Goal: Information Seeking & Learning: Learn about a topic

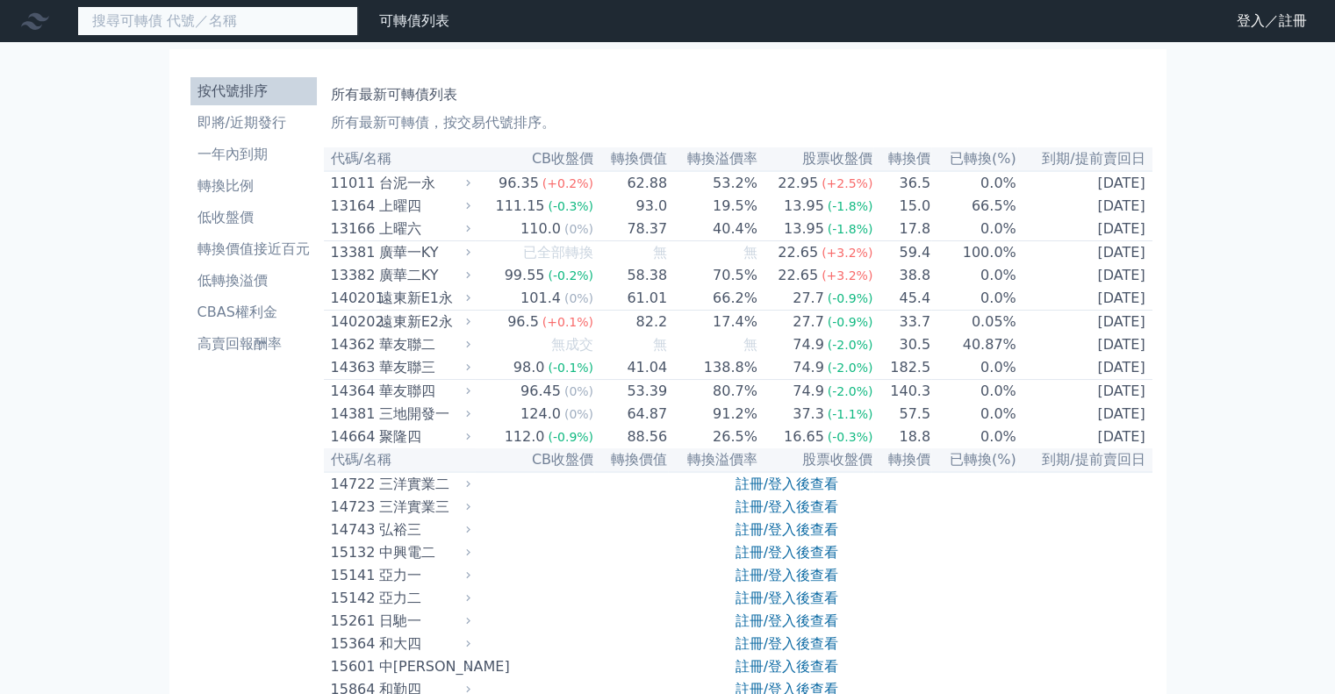
click at [330, 17] on input at bounding box center [217, 21] width 281 height 30
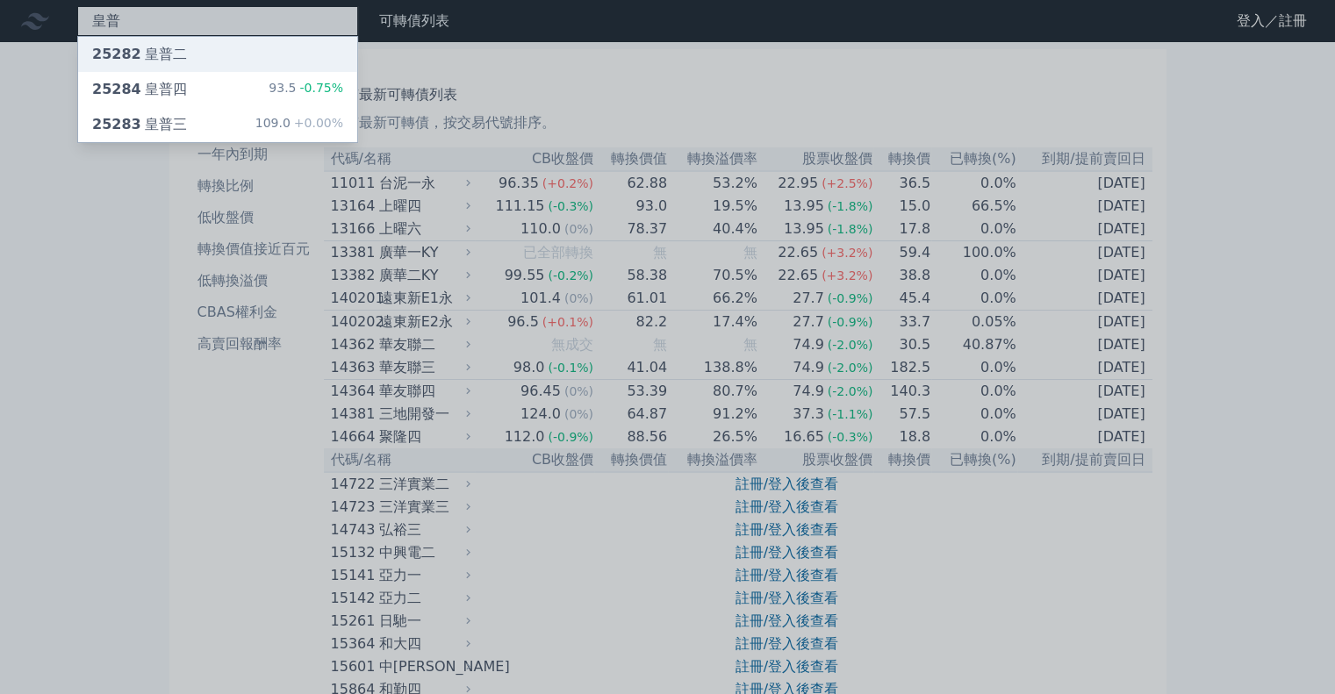
type input "皇普"
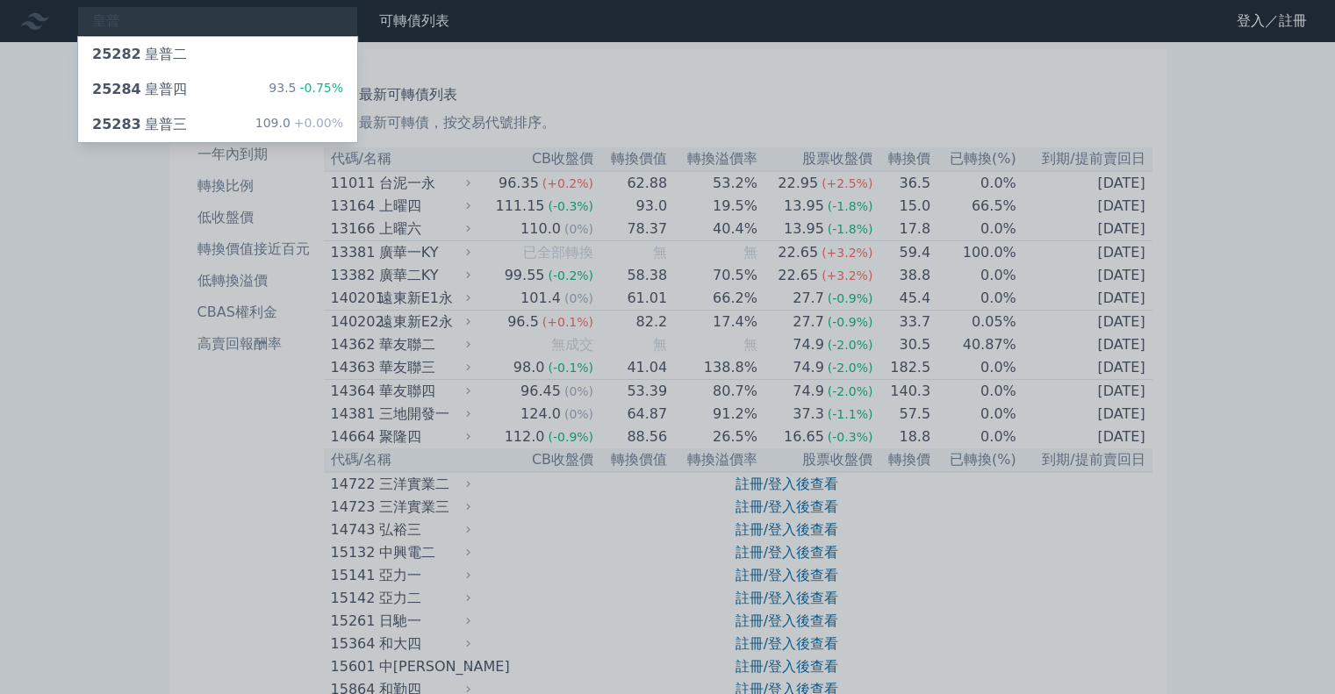
click at [203, 55] on div "25282 皇普二" at bounding box center [217, 54] width 279 height 35
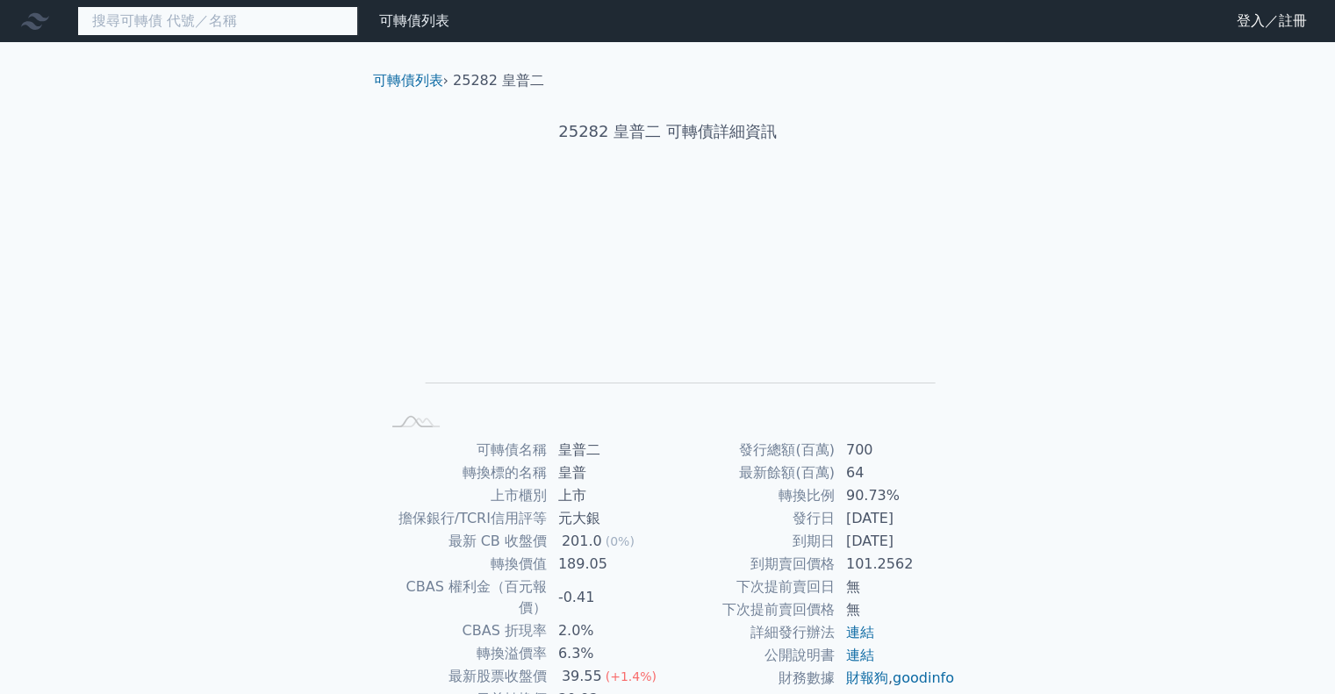
click at [222, 24] on input at bounding box center [217, 21] width 281 height 30
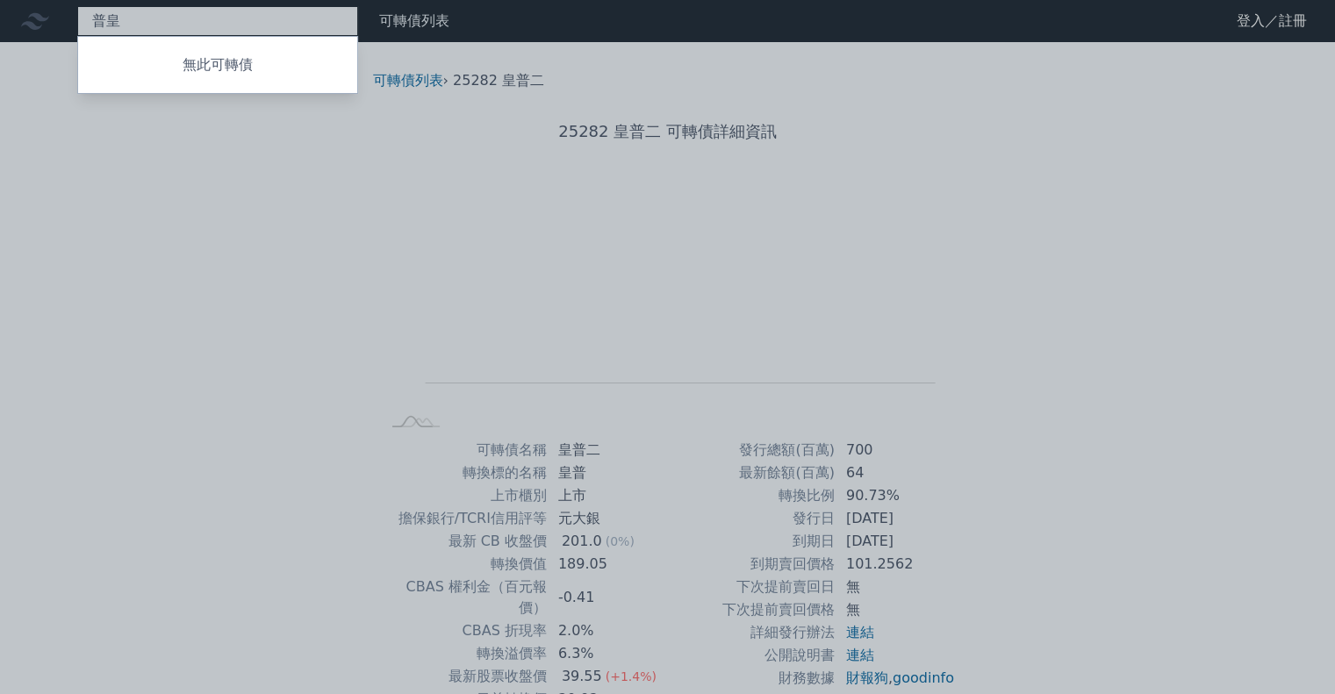
type input "普"
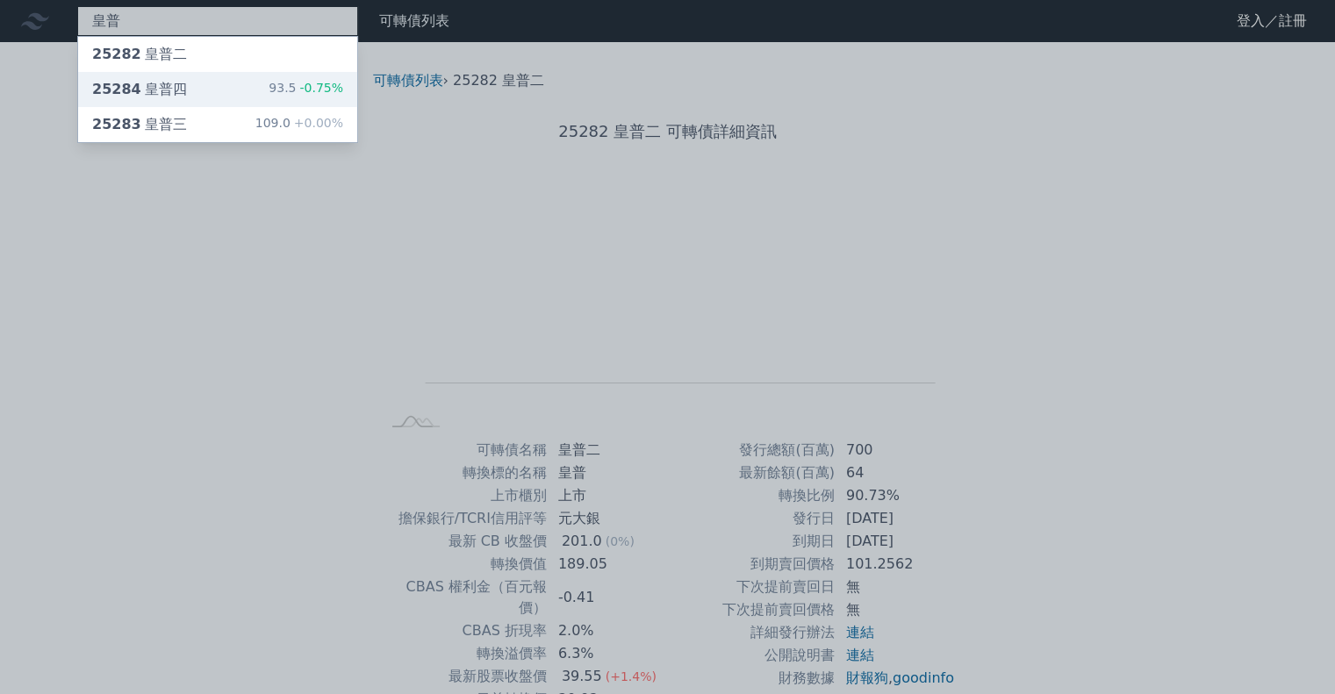
type input "皇普"
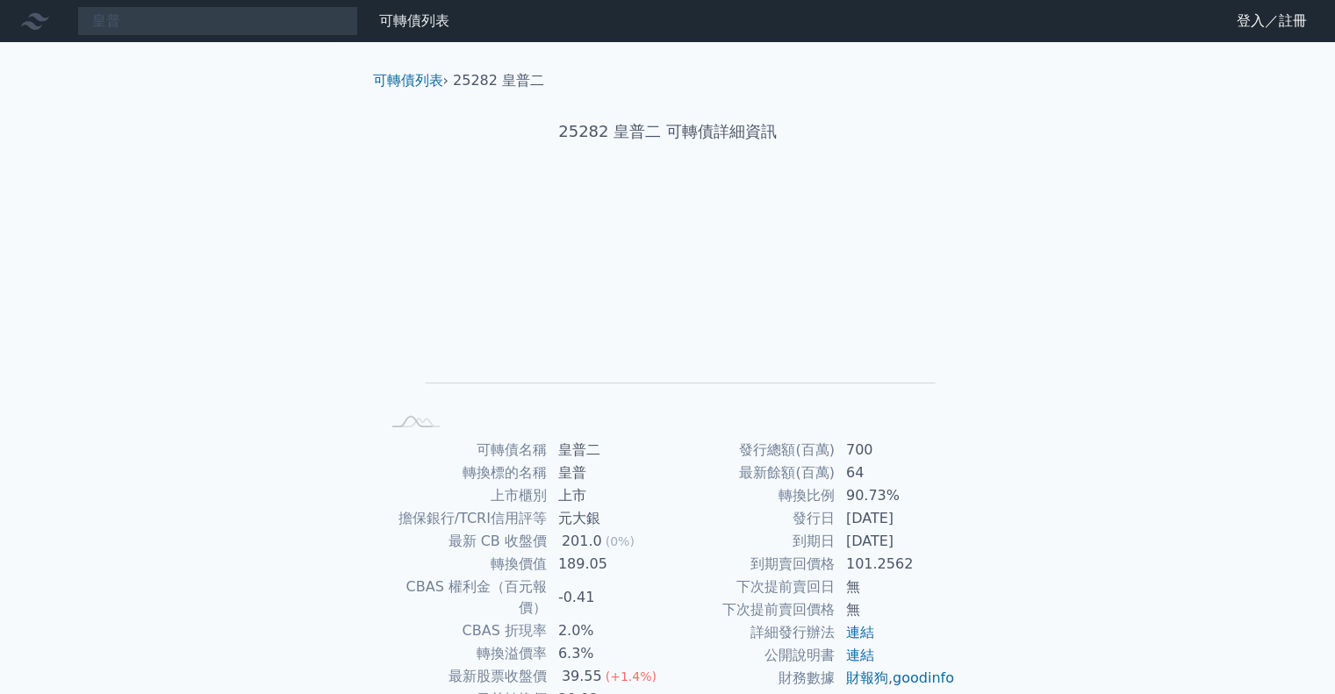
click at [226, 81] on div "皇普 可轉債列表 財務數據 可轉債列表 財務數據 登入／註冊 登入／註冊 可轉債列表 › 25282 皇普二 25282 皇普二 可轉債詳細資訊 Zoom O…" at bounding box center [667, 417] width 1335 height 834
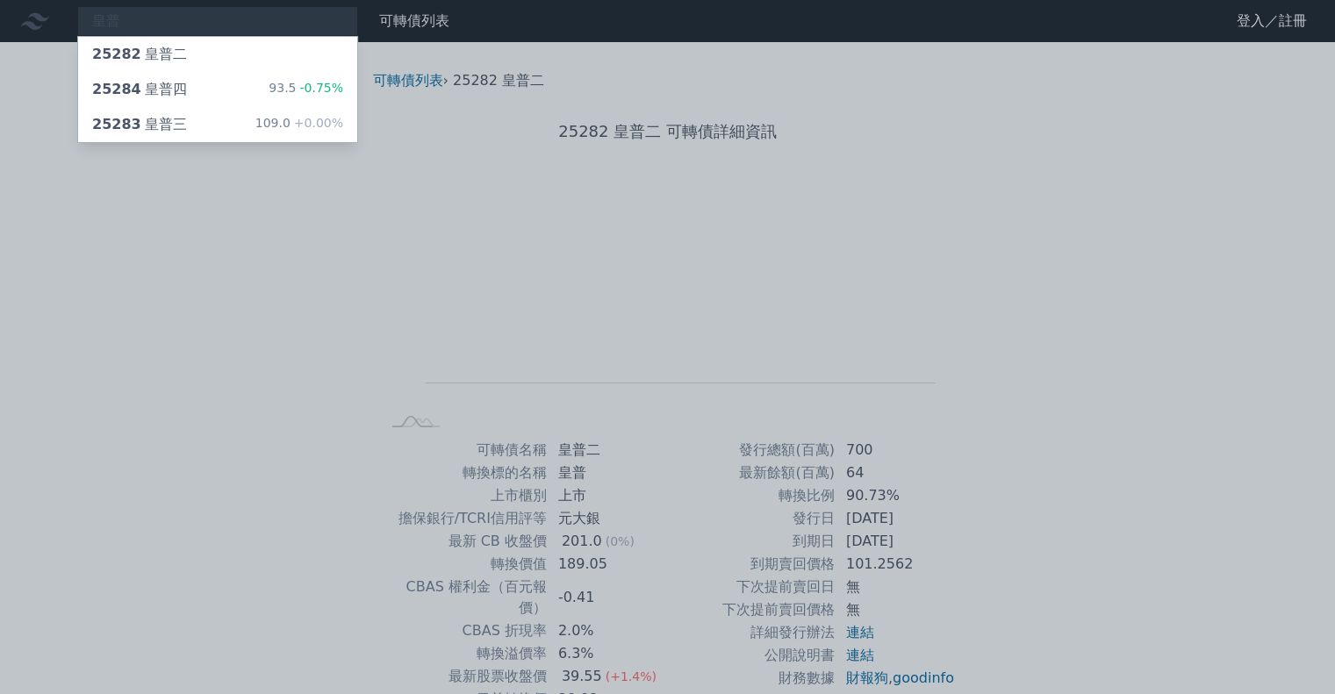
click at [226, 81] on div "25284 皇普四 93.5 -0.75%" at bounding box center [217, 89] width 279 height 35
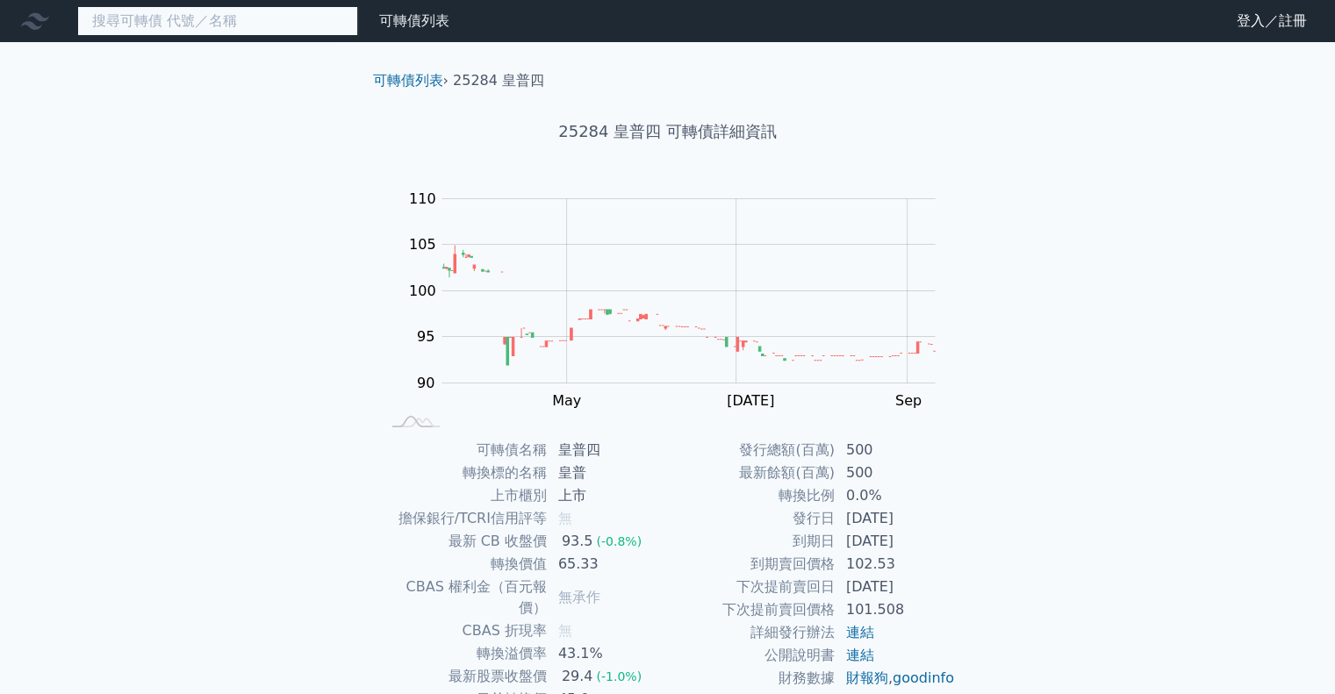
click at [219, 24] on input at bounding box center [217, 21] width 281 height 30
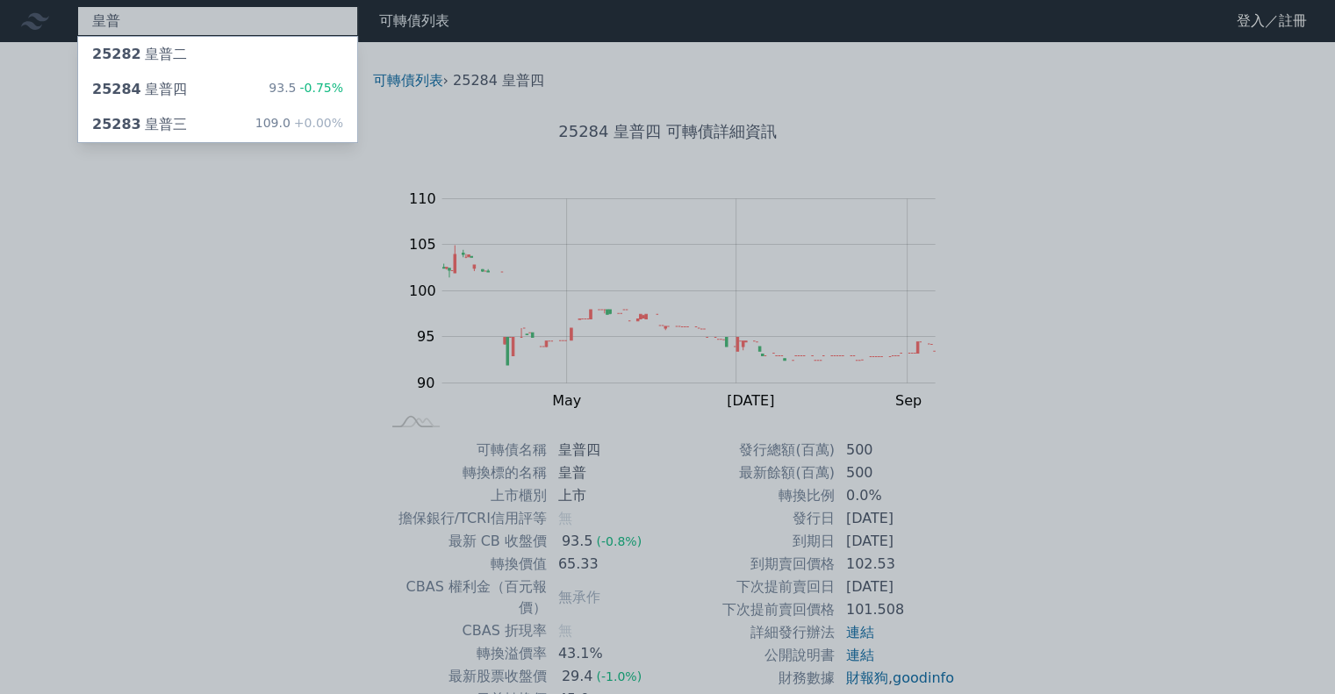
type input "皇普"
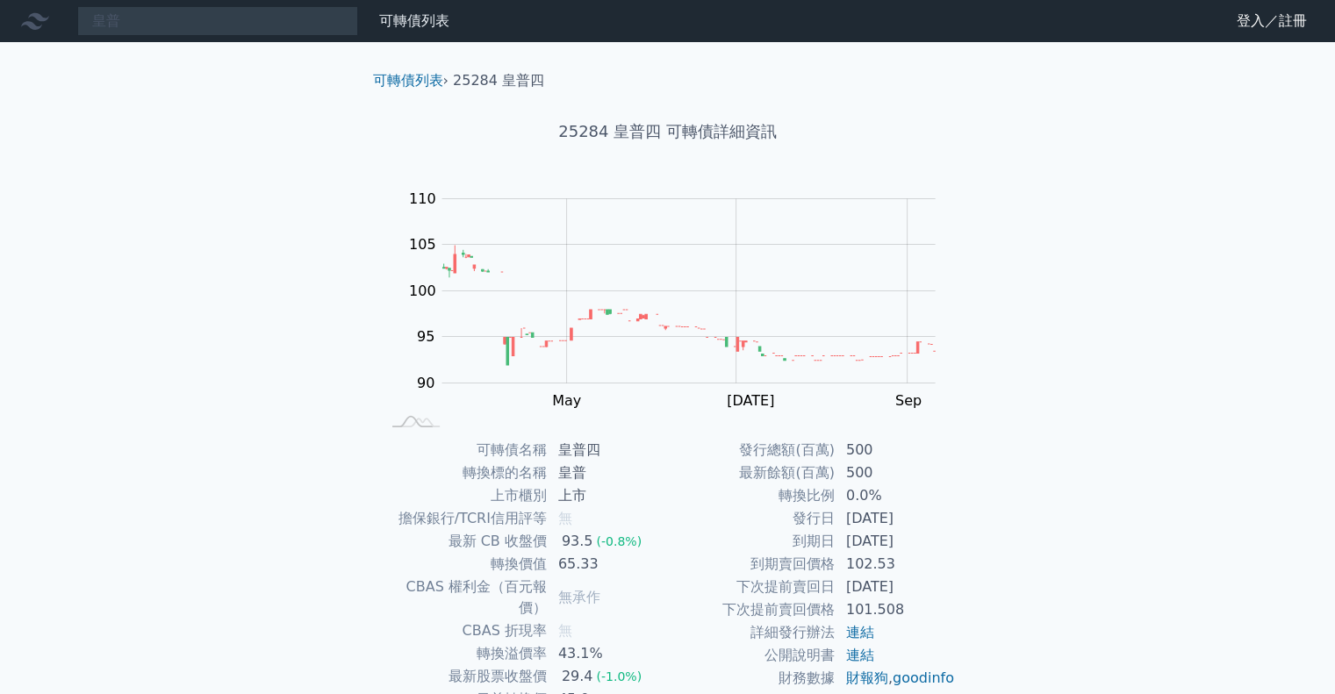
click at [199, 129] on div "皇普 可轉債列表 財務數據 可轉債列表 財務數據 登入／註冊 登入／註冊 可轉債列表 › 25284 皇普四 25284 皇普四 可轉債詳細資訊 Zoom O…" at bounding box center [667, 417] width 1335 height 834
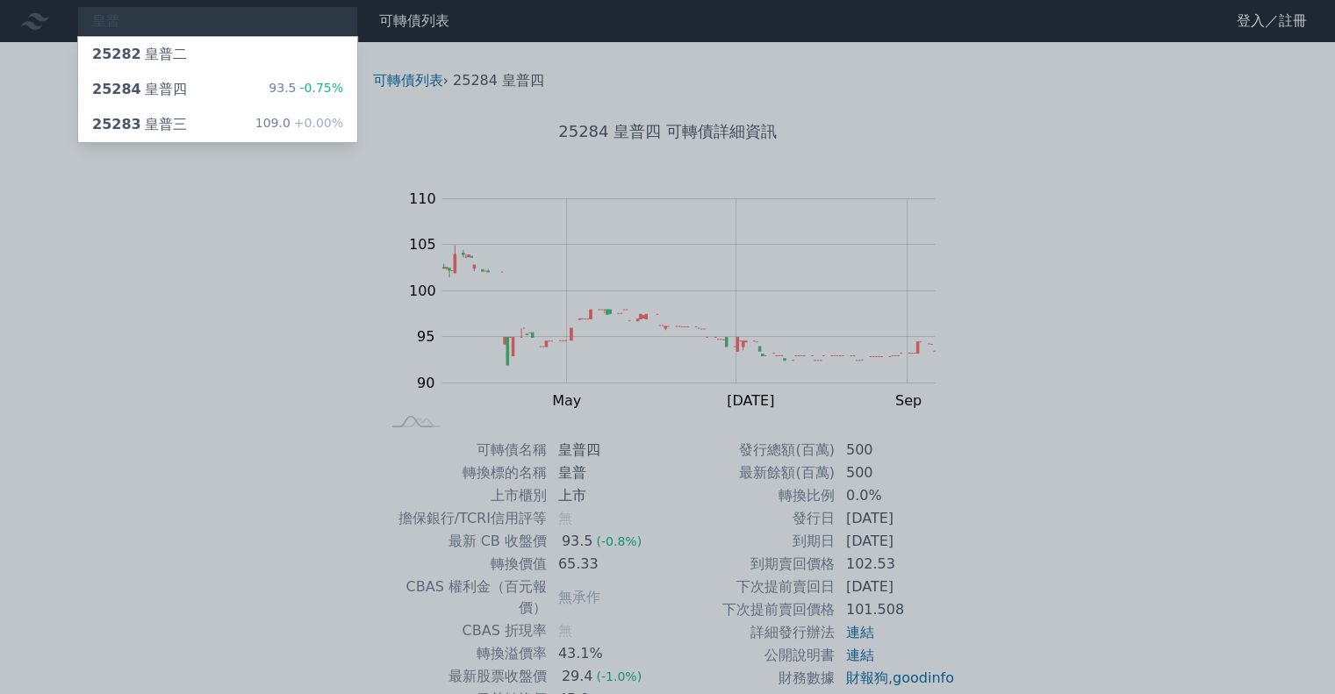
click at [200, 129] on div "25283 皇普三 109.0 +0.00%" at bounding box center [217, 124] width 279 height 35
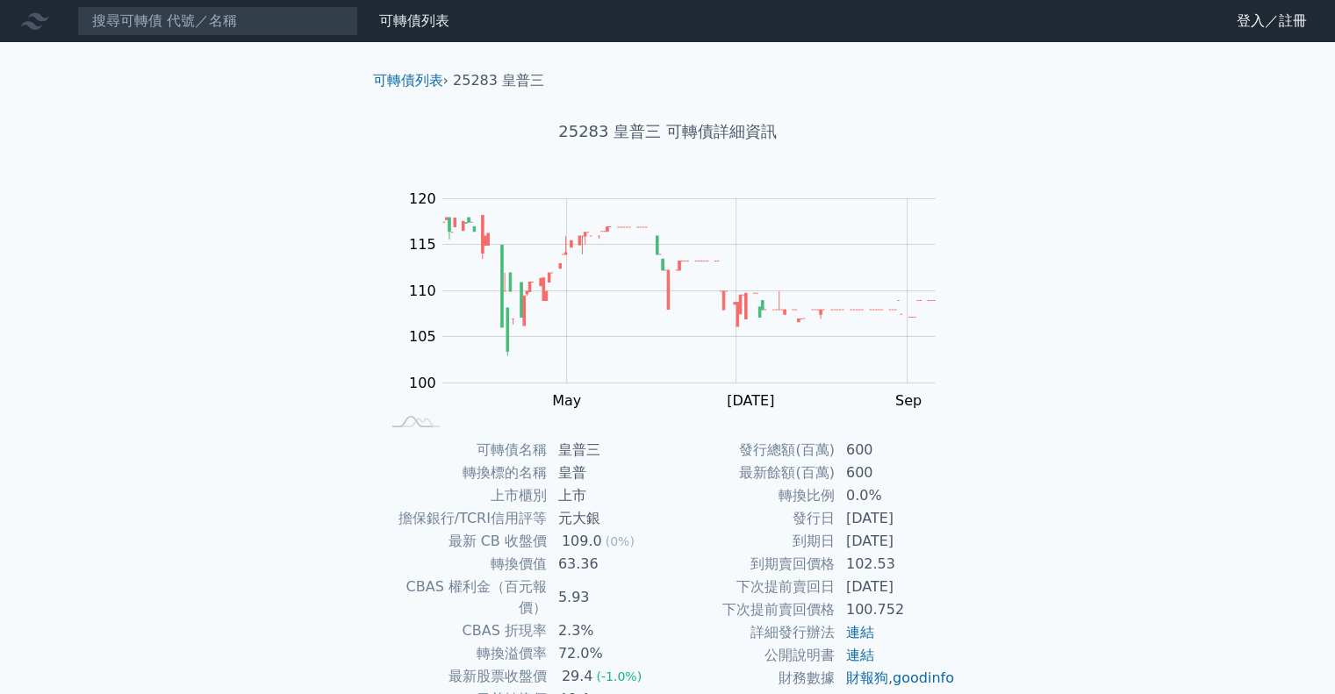
scroll to position [88, 0]
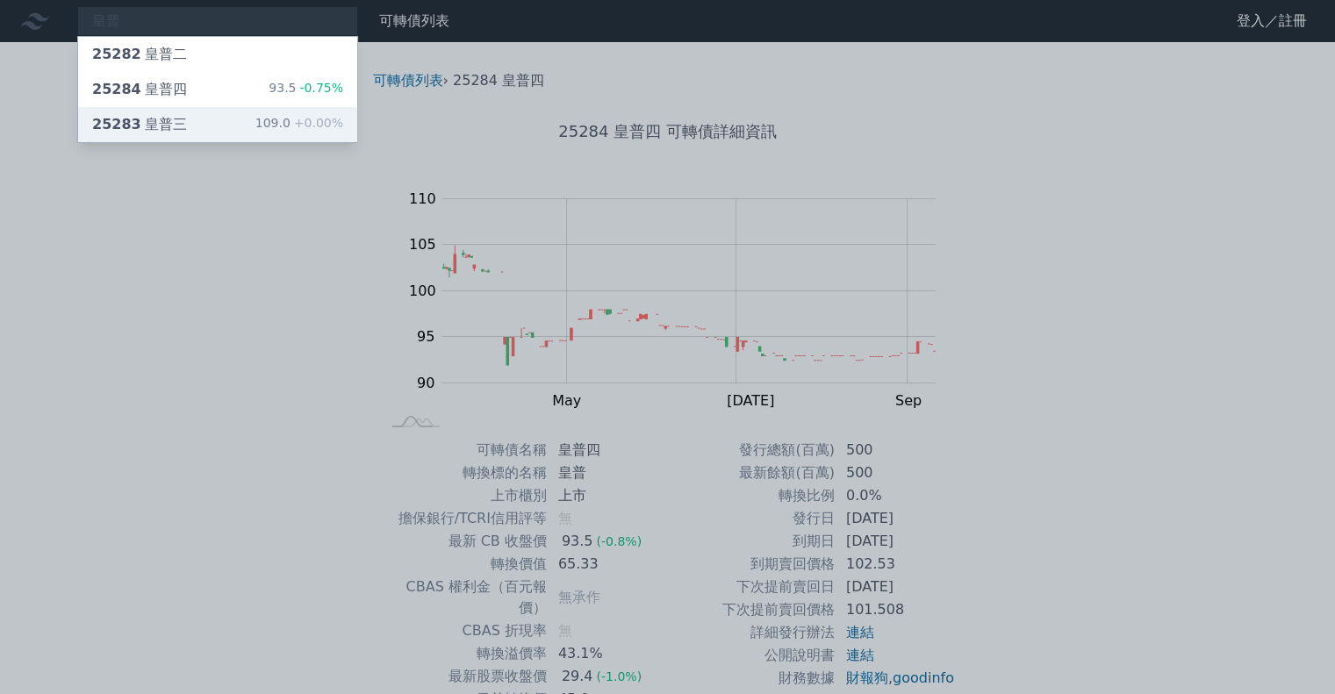
click at [176, 128] on div "25283 皇普三" at bounding box center [139, 124] width 95 height 21
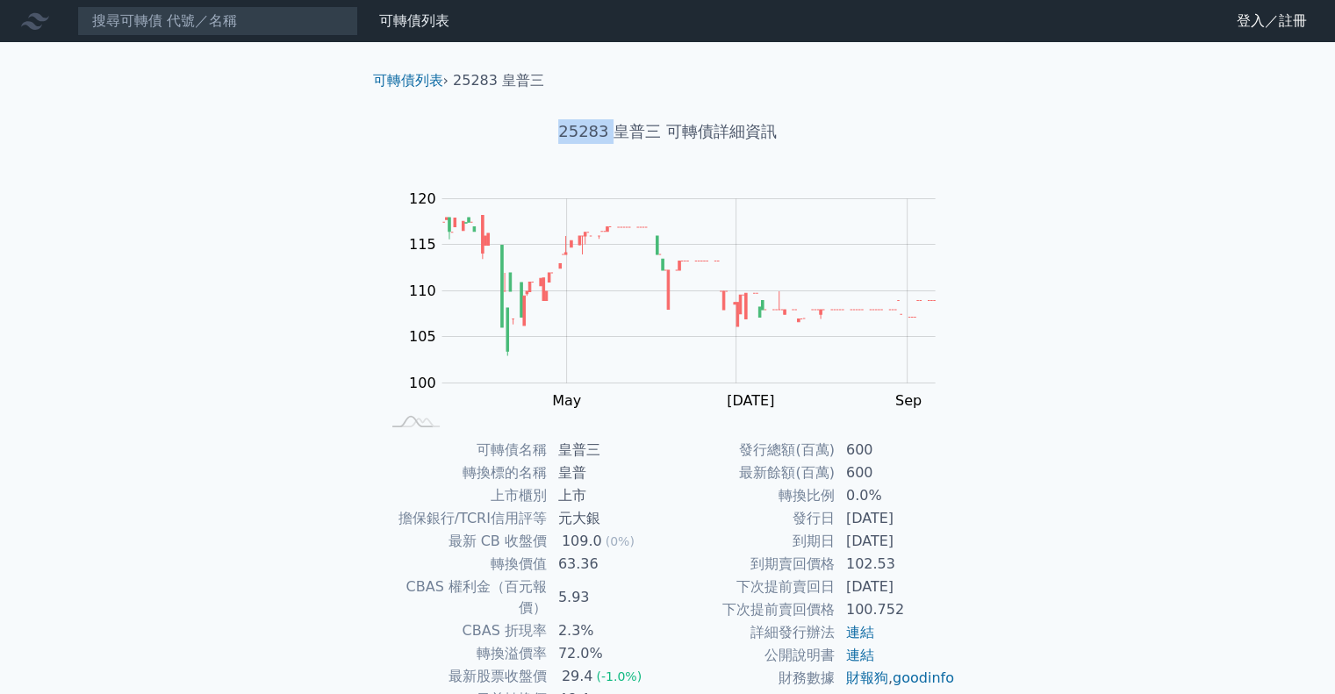
drag, startPoint x: 556, startPoint y: 126, endPoint x: 612, endPoint y: 127, distance: 55.3
click at [612, 127] on h1 "25283 皇普三 可轉債詳細資訊" at bounding box center [668, 131] width 618 height 25
copy h1 "25283"
click at [398, 19] on link "可轉債列表" at bounding box center [414, 20] width 70 height 17
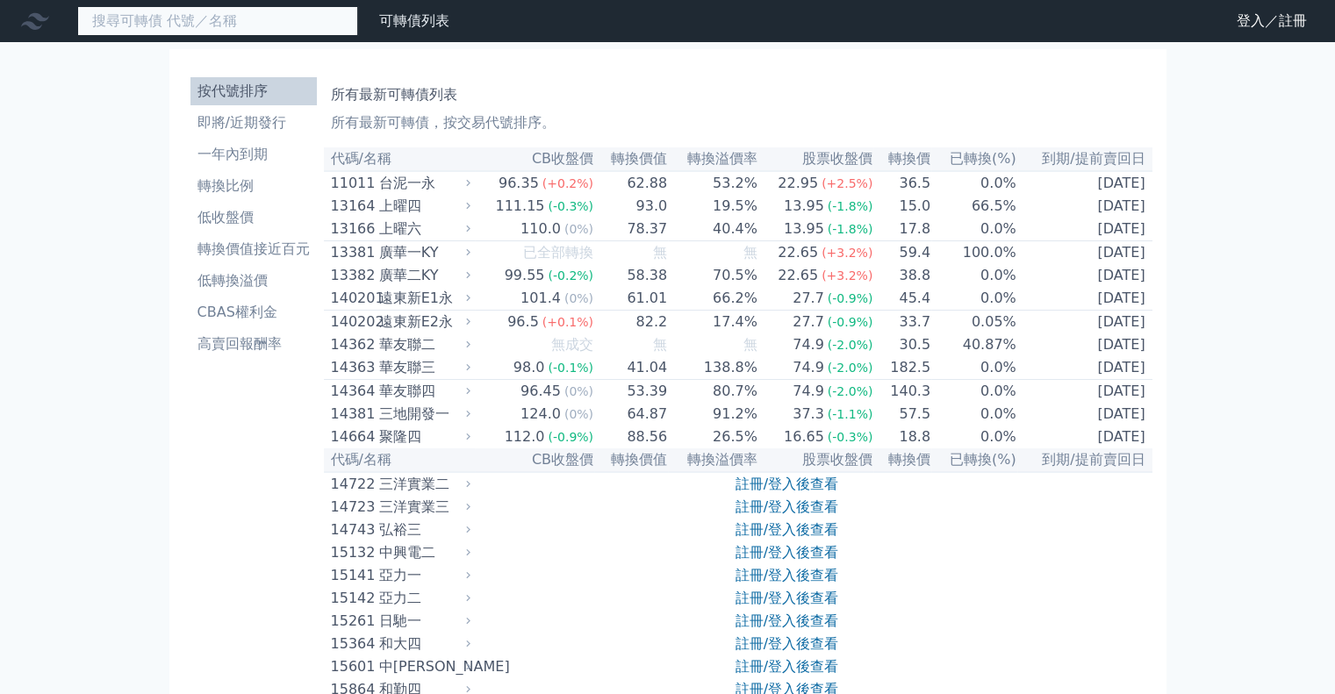
click at [299, 23] on input at bounding box center [217, 21] width 281 height 30
paste input "偉詮電"
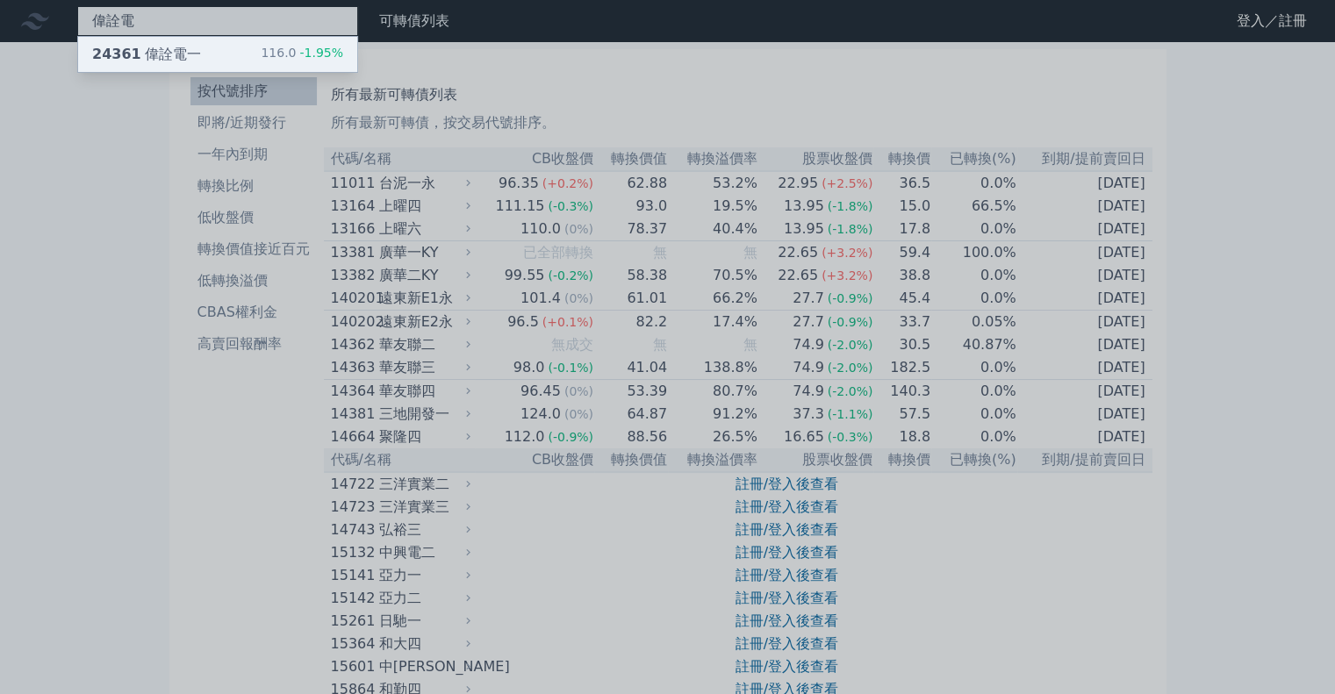
type input "偉詮電"
click at [219, 50] on div "24361 偉詮電一 116.0 -1.95%" at bounding box center [217, 54] width 279 height 35
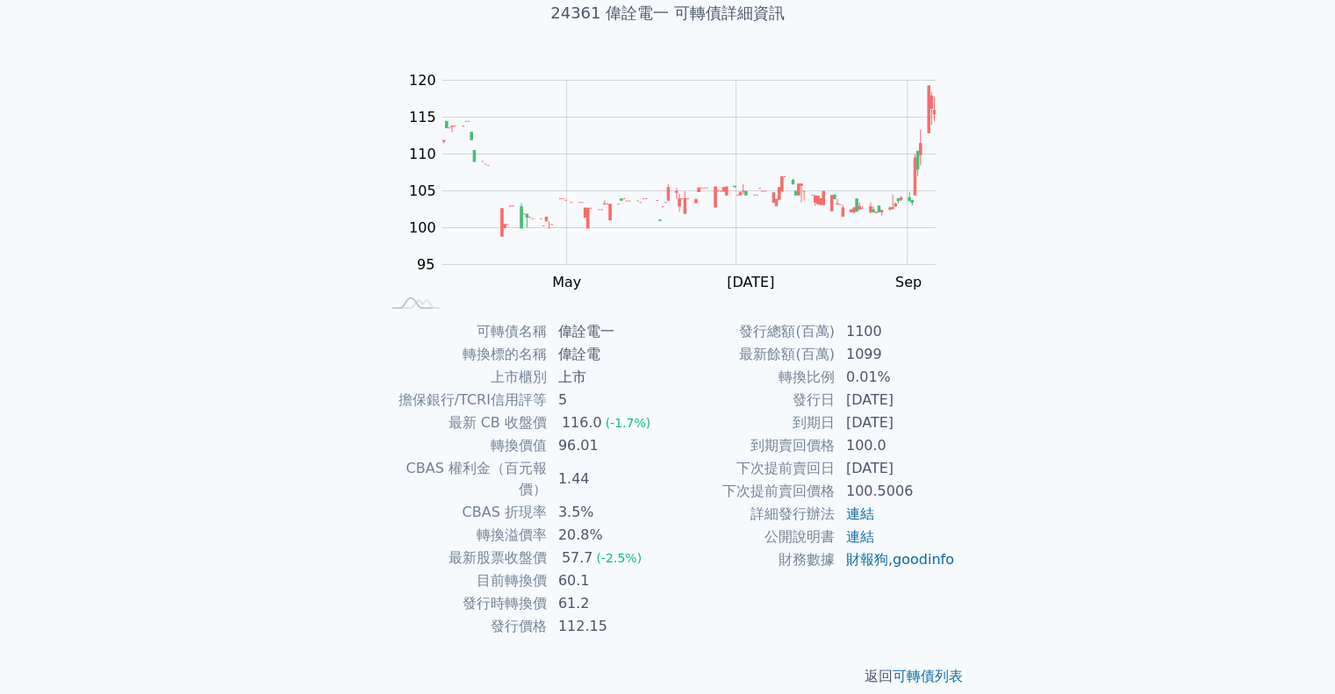
scroll to position [31, 0]
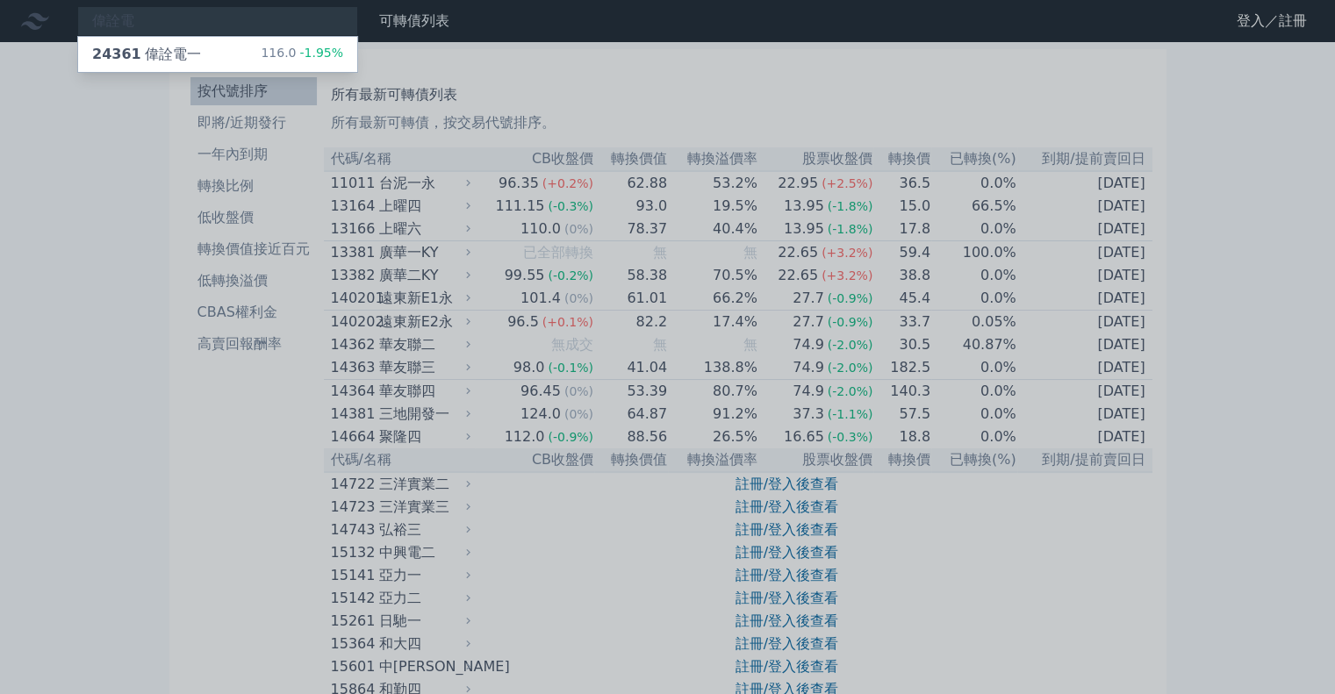
click at [25, 153] on div at bounding box center [667, 347] width 1335 height 694
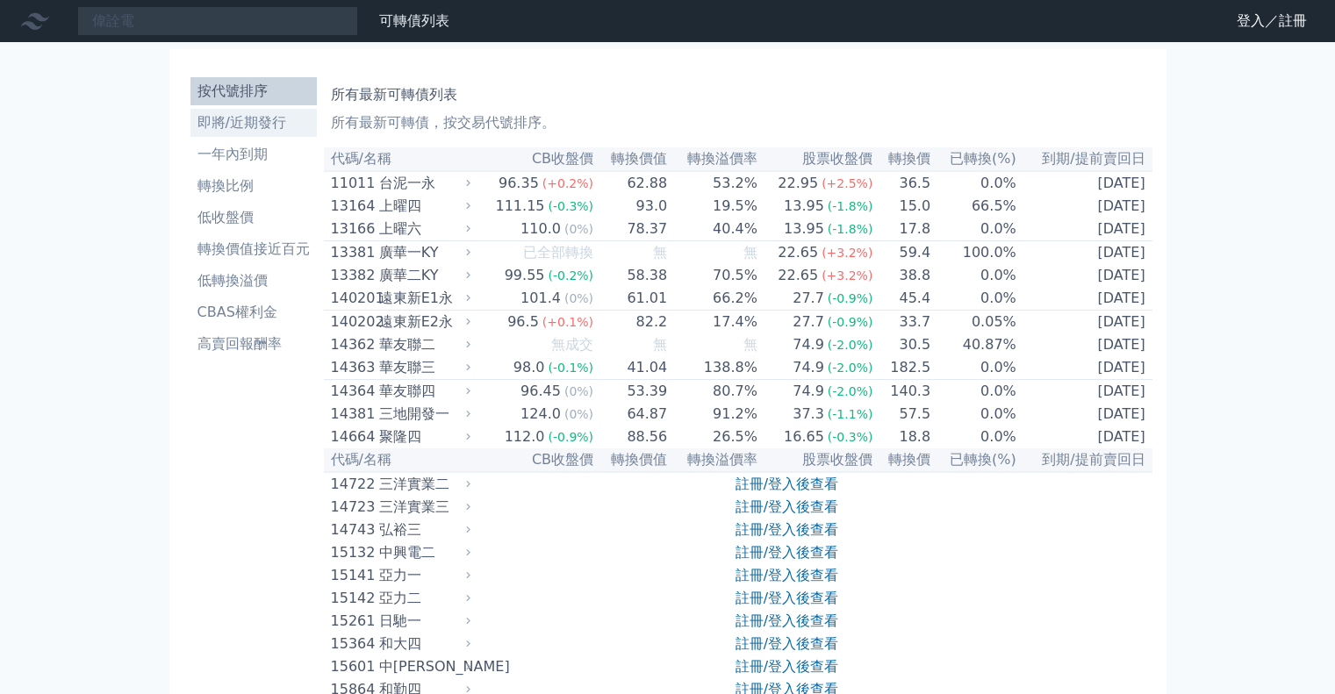
click at [219, 127] on li "即將/近期發行" at bounding box center [253, 122] width 126 height 21
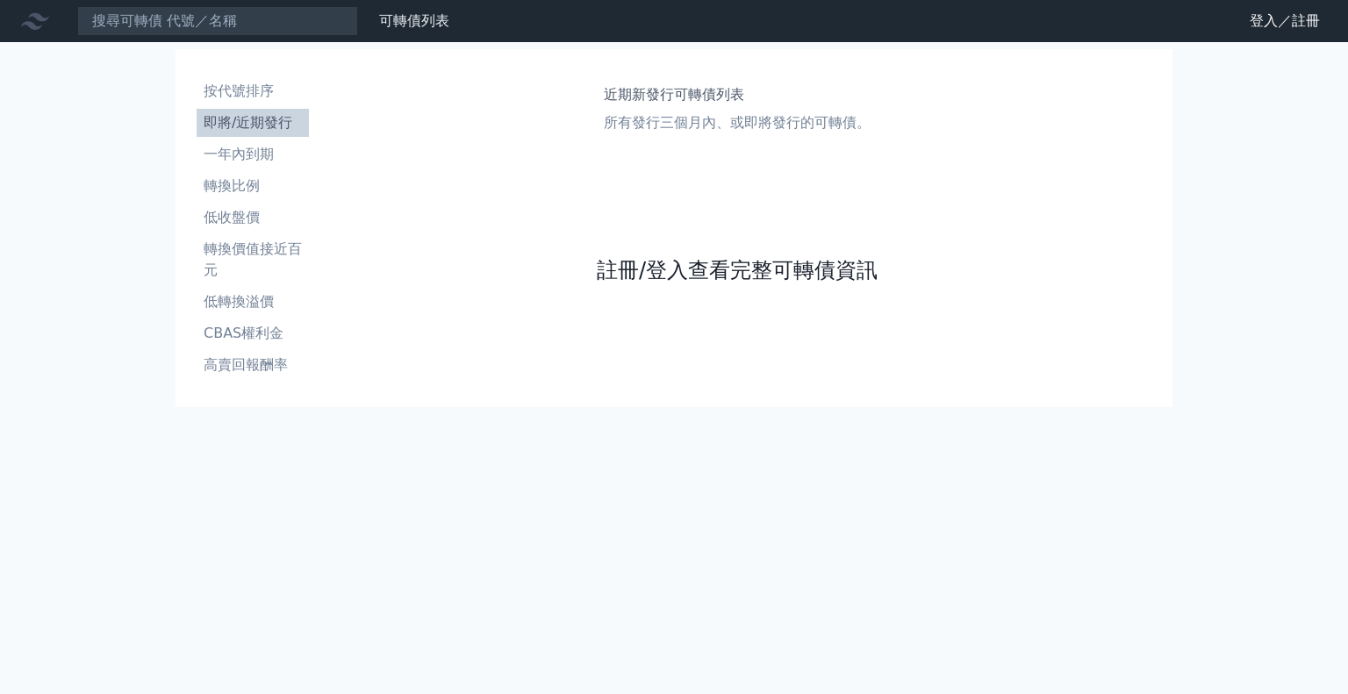
click at [719, 264] on link "註冊/登入查看完整可轉債資訊" at bounding box center [737, 270] width 281 height 28
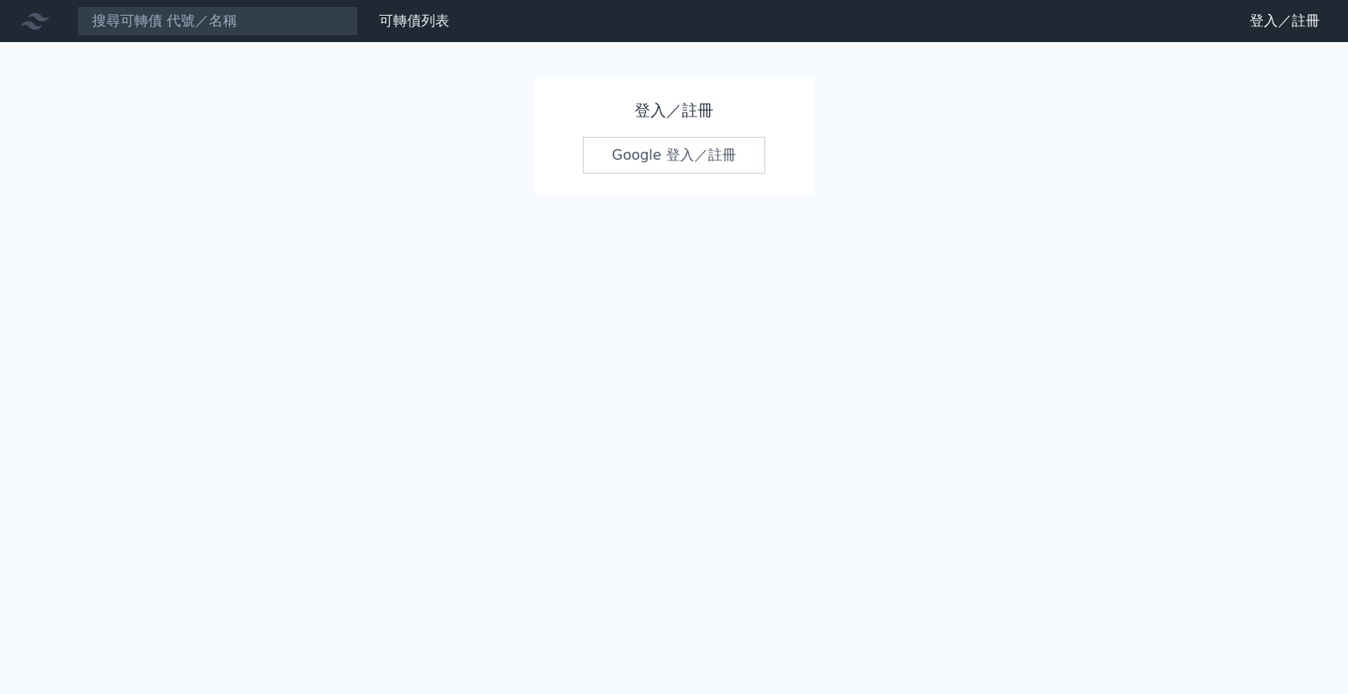
click at [663, 157] on link "Google 登入／註冊" at bounding box center [674, 155] width 183 height 37
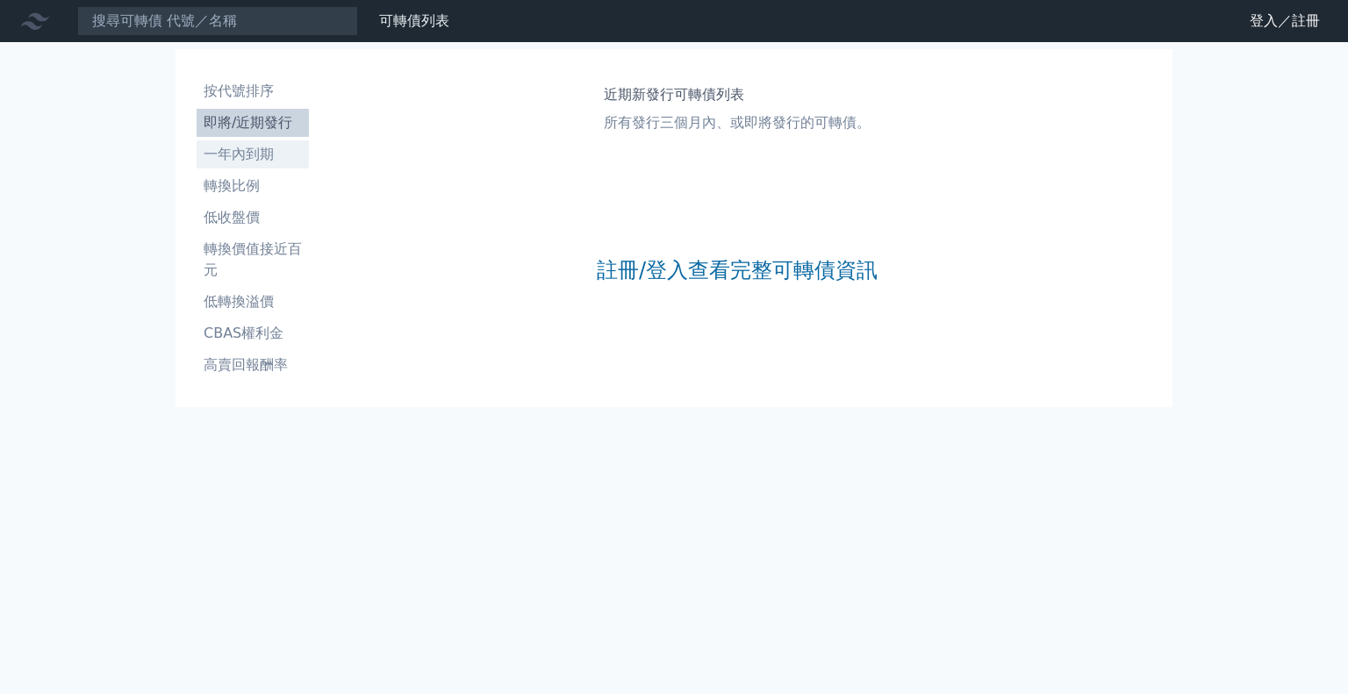
click at [274, 151] on li "一年內到期" at bounding box center [253, 154] width 112 height 21
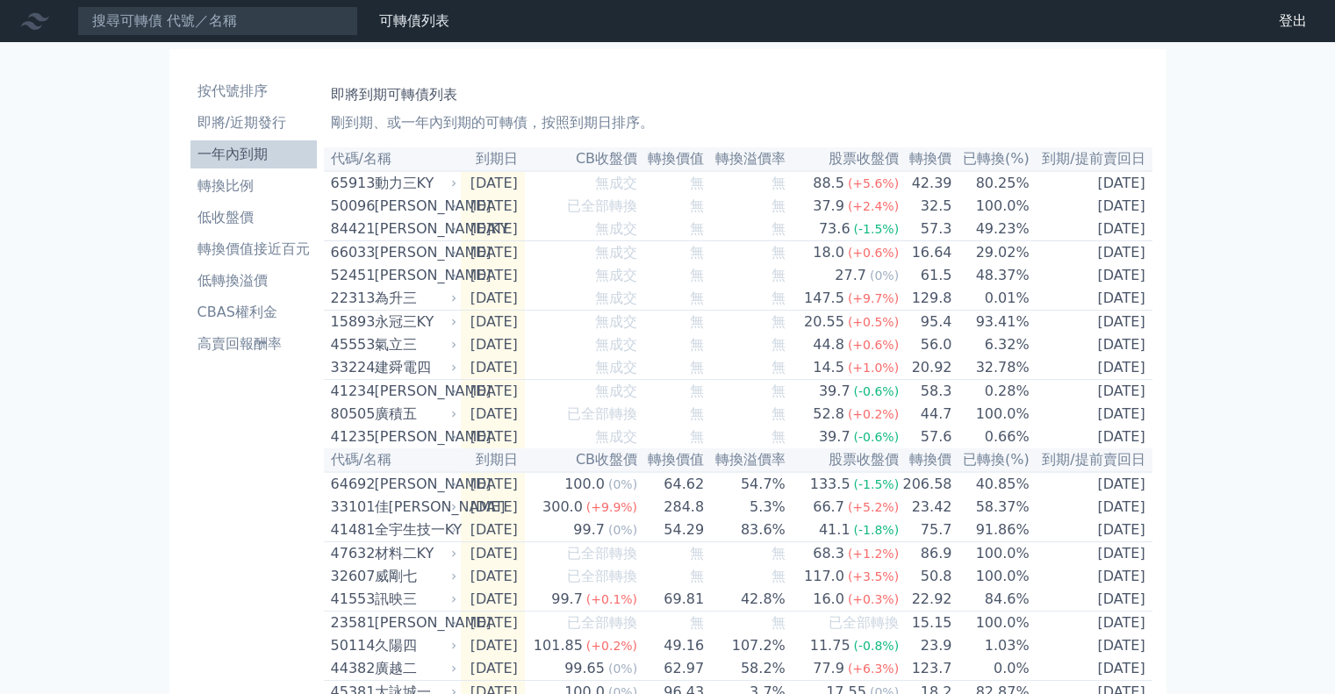
scroll to position [88, 0]
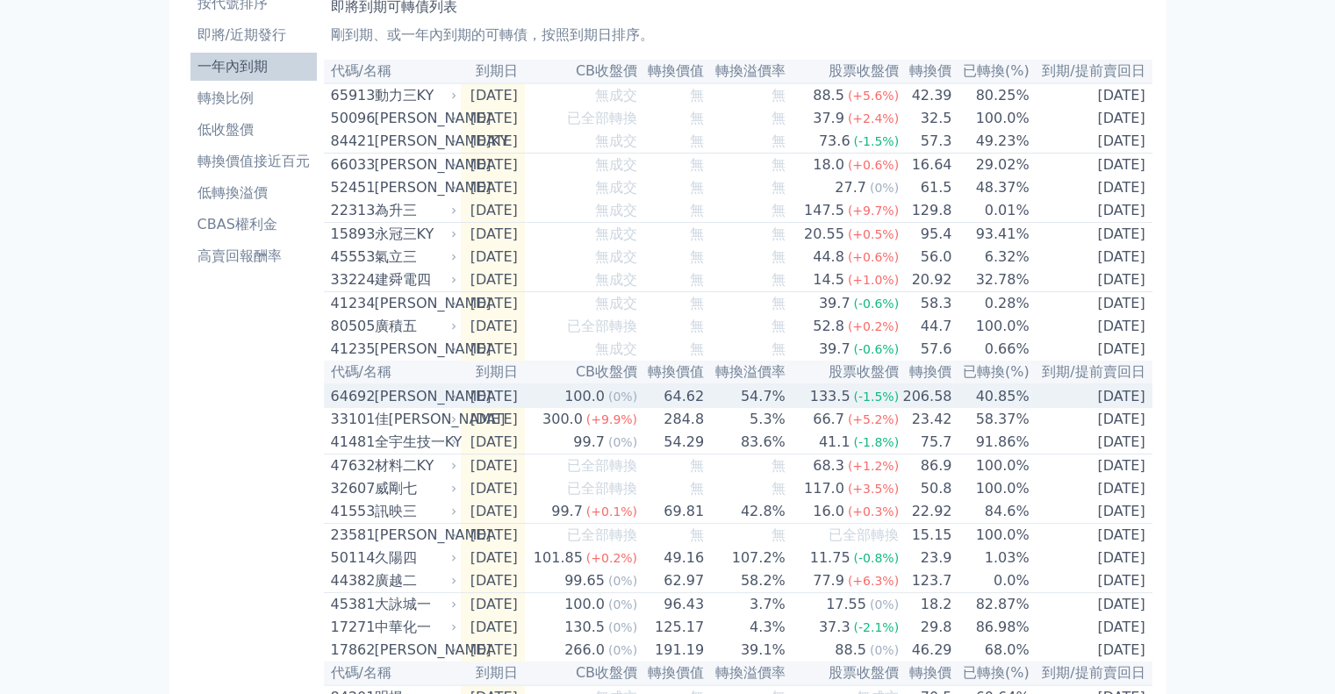
click at [400, 407] on div "[PERSON_NAME]" at bounding box center [414, 396] width 79 height 21
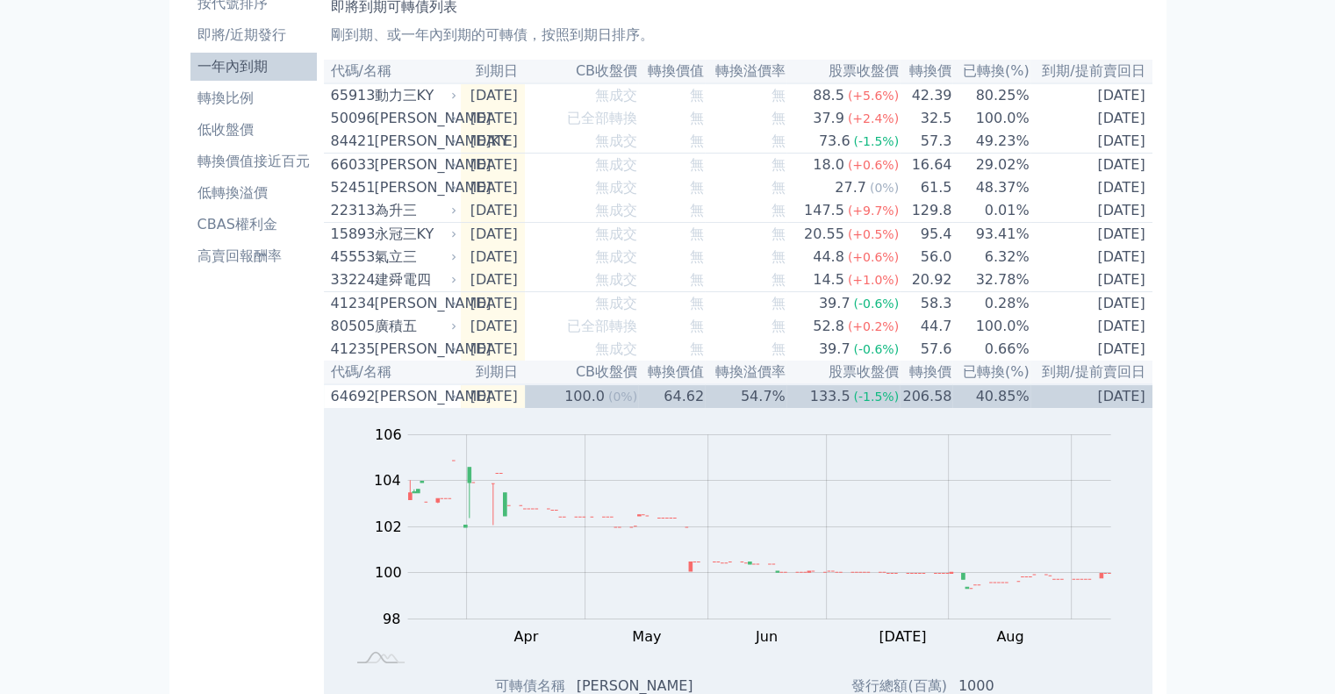
scroll to position [263, 0]
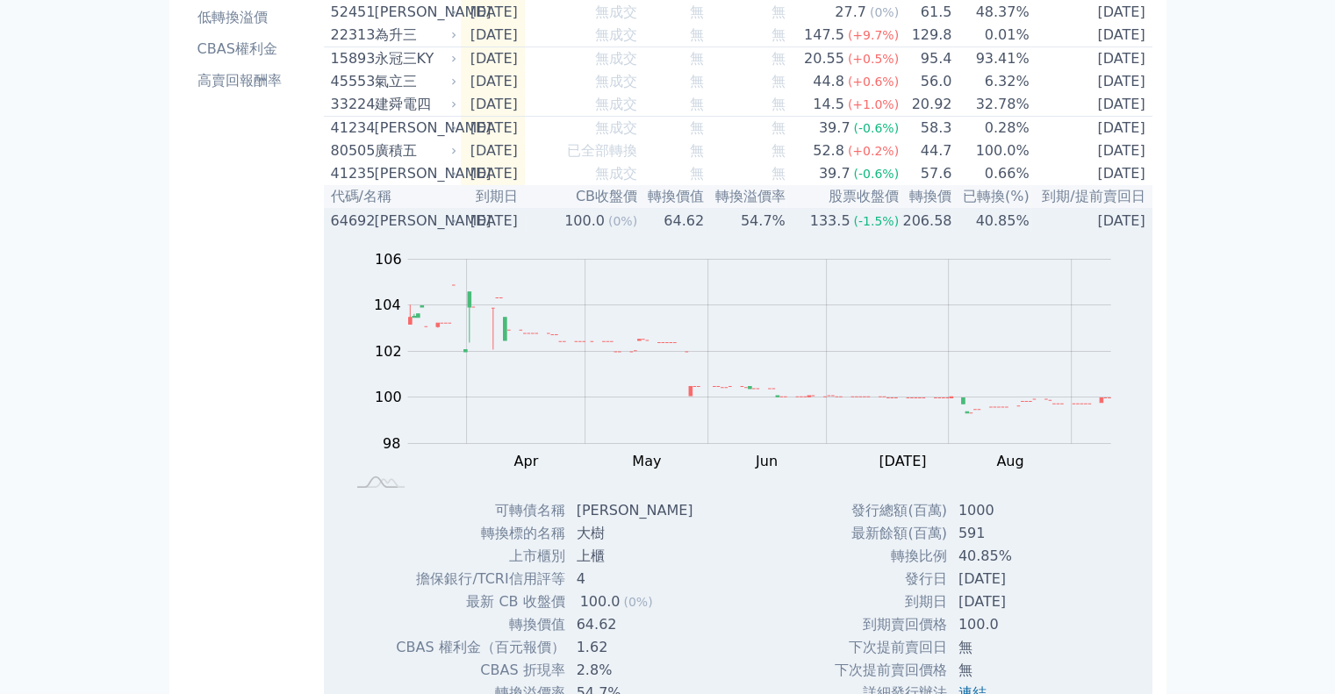
click at [398, 232] on div "[PERSON_NAME]" at bounding box center [414, 221] width 79 height 21
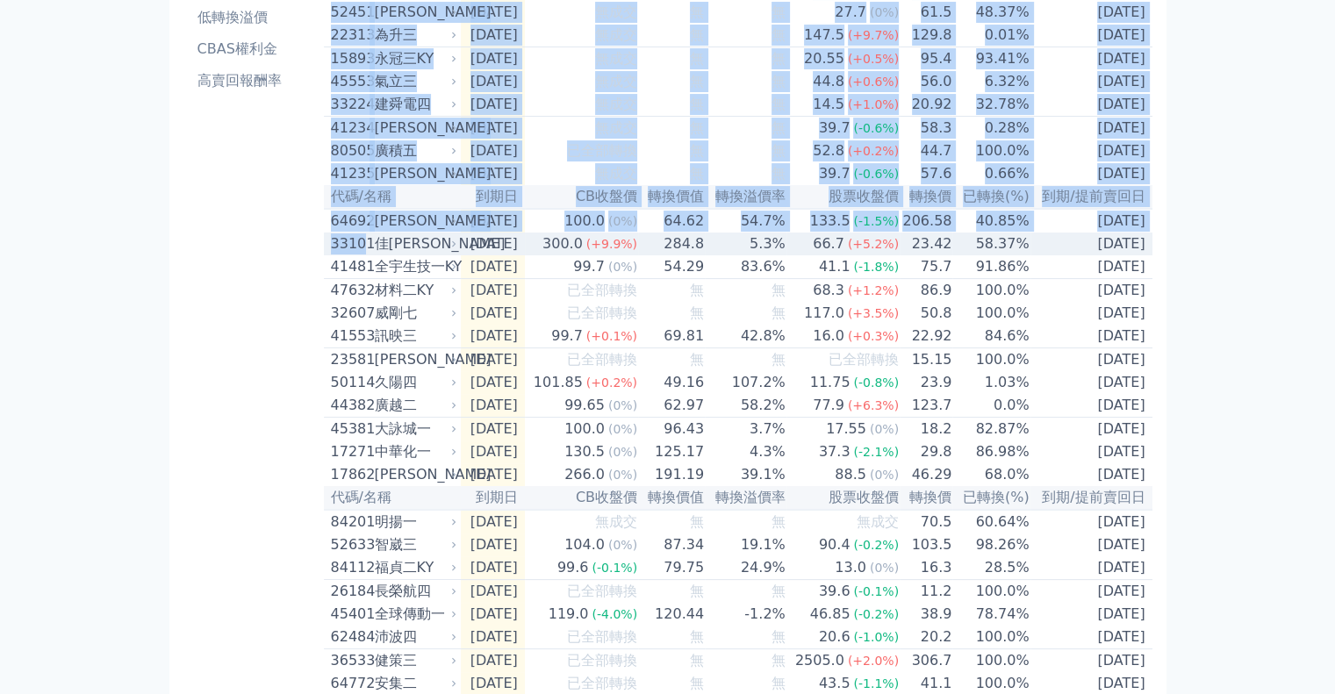
drag, startPoint x: 319, startPoint y: 267, endPoint x: 360, endPoint y: 272, distance: 40.7
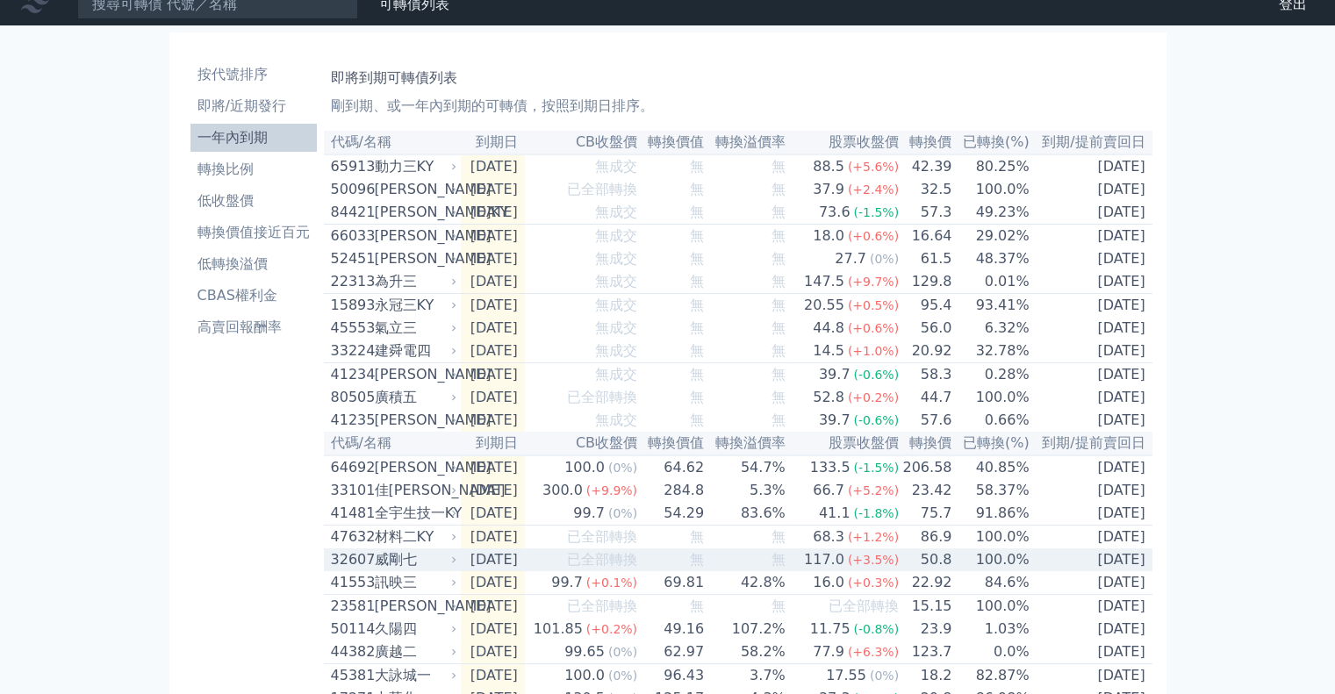
scroll to position [280, 0]
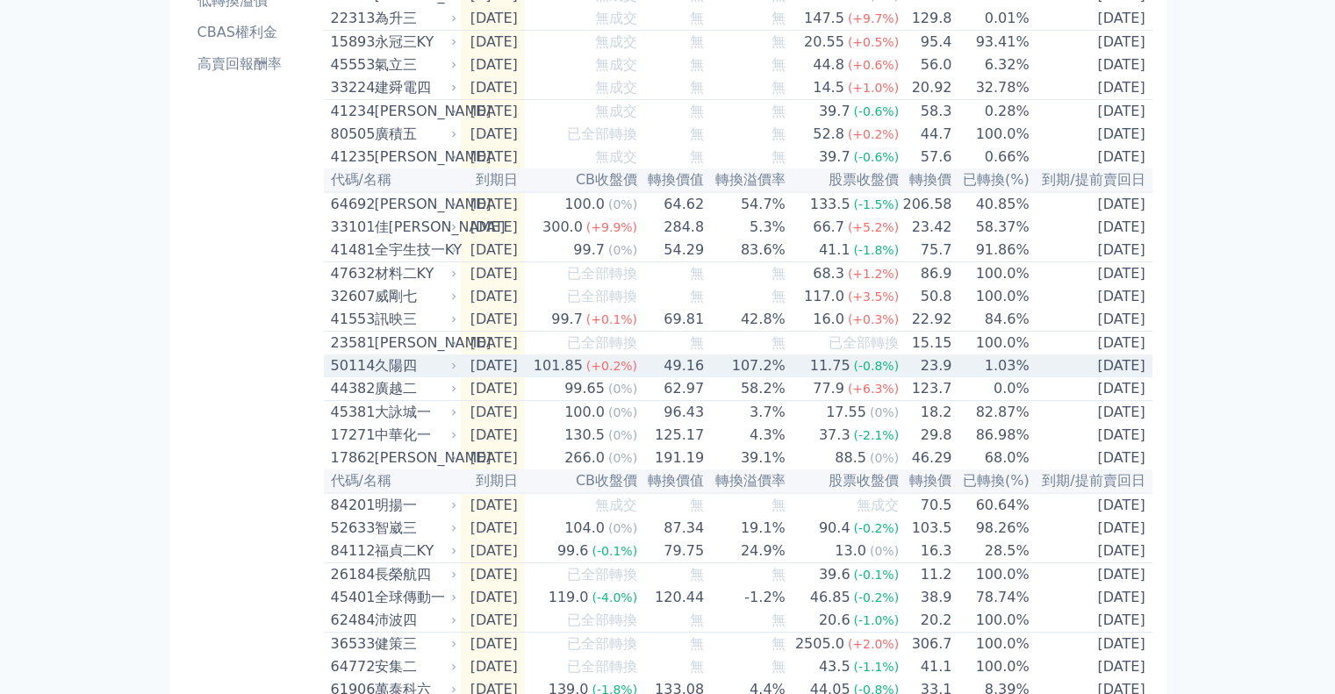
click at [481, 377] on td "[DATE]" at bounding box center [493, 366] width 64 height 23
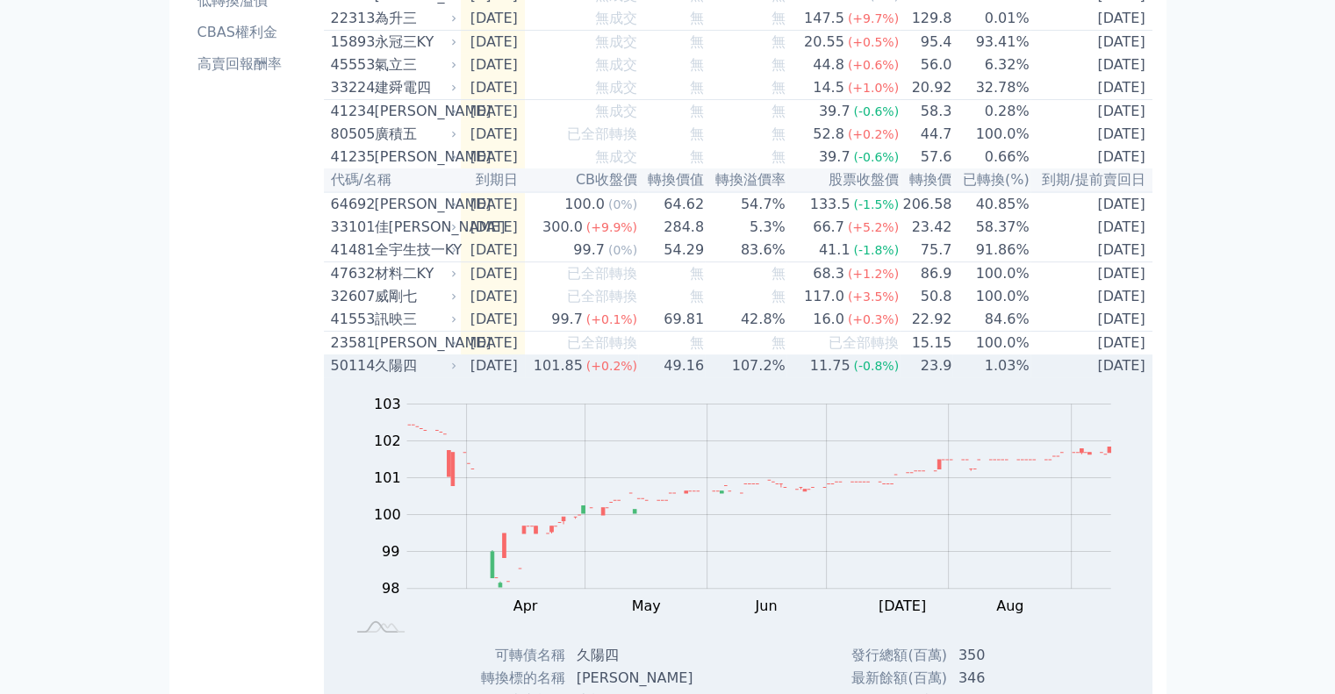
click at [518, 377] on td "[DATE]" at bounding box center [493, 366] width 64 height 23
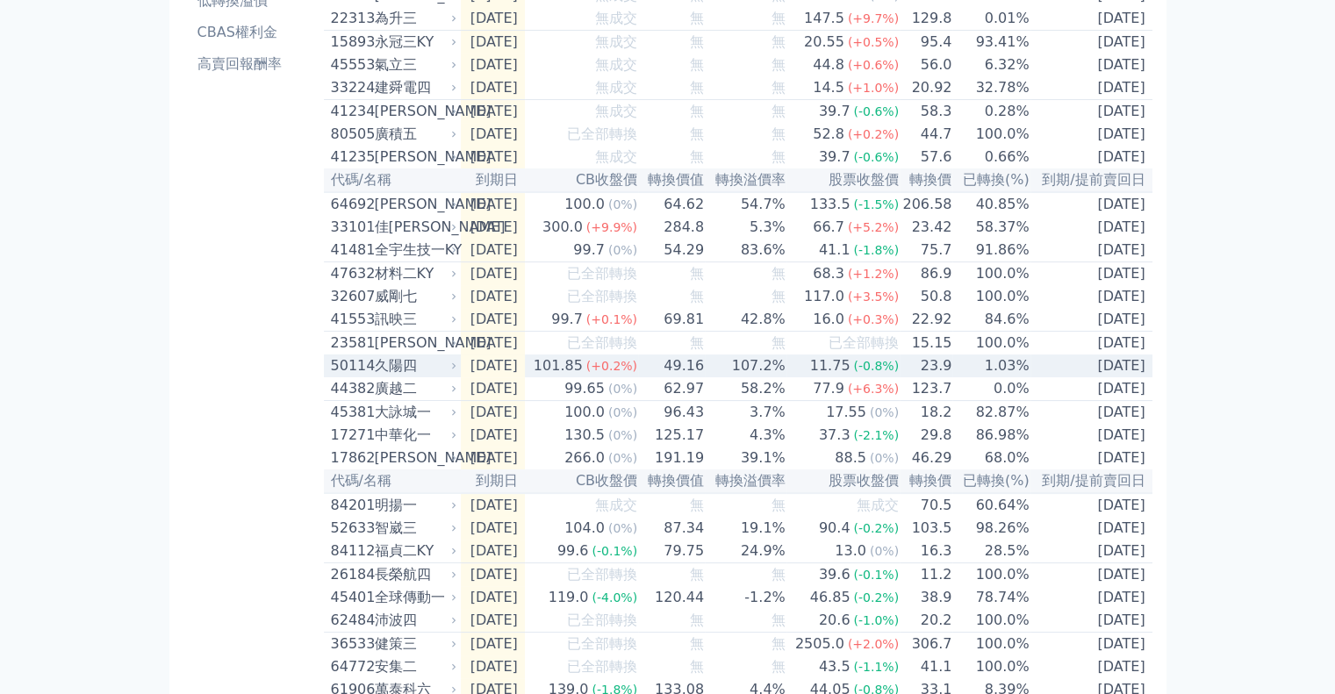
click at [518, 377] on td "[DATE]" at bounding box center [493, 366] width 64 height 23
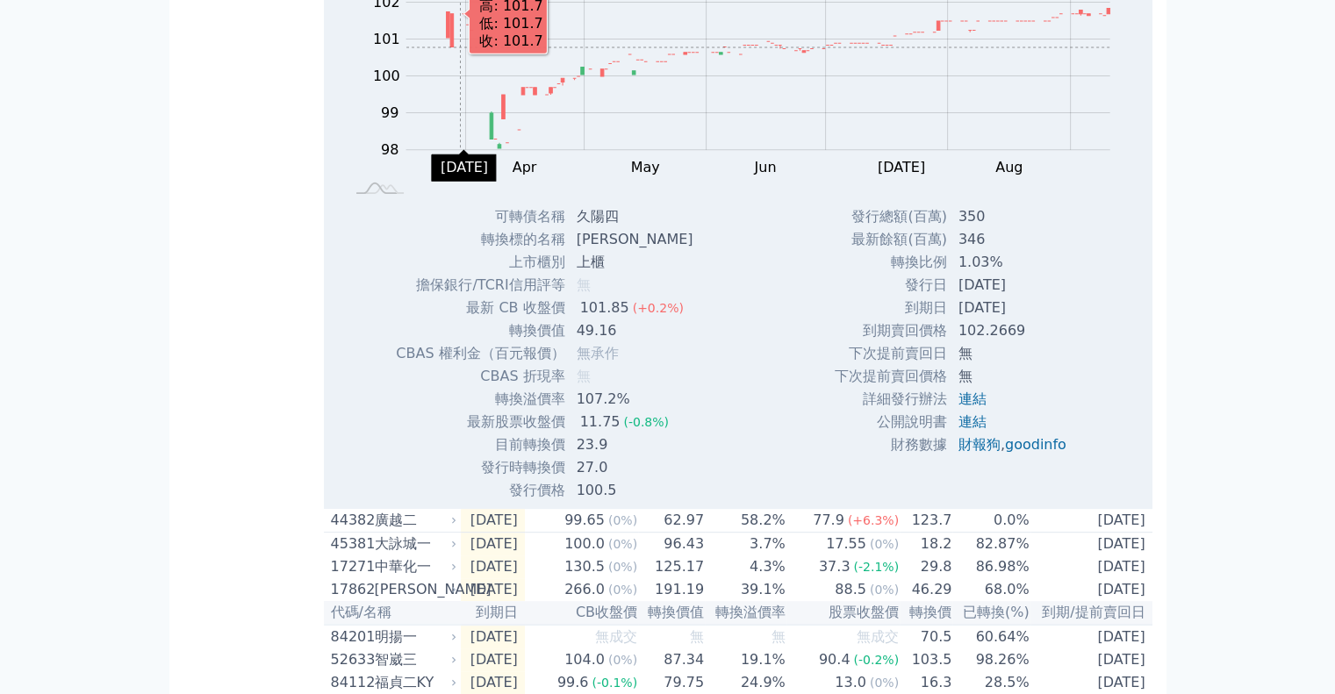
scroll to position [543, 0]
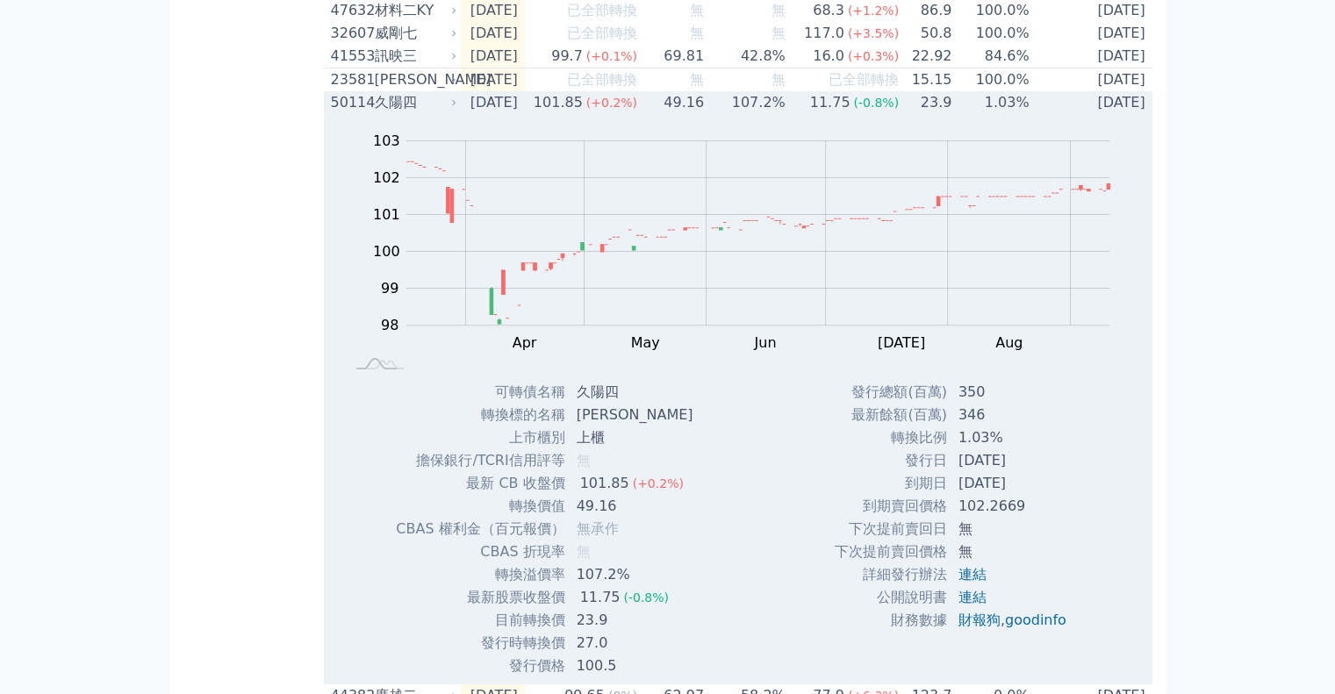
click at [438, 113] on div "久陽四" at bounding box center [414, 102] width 79 height 21
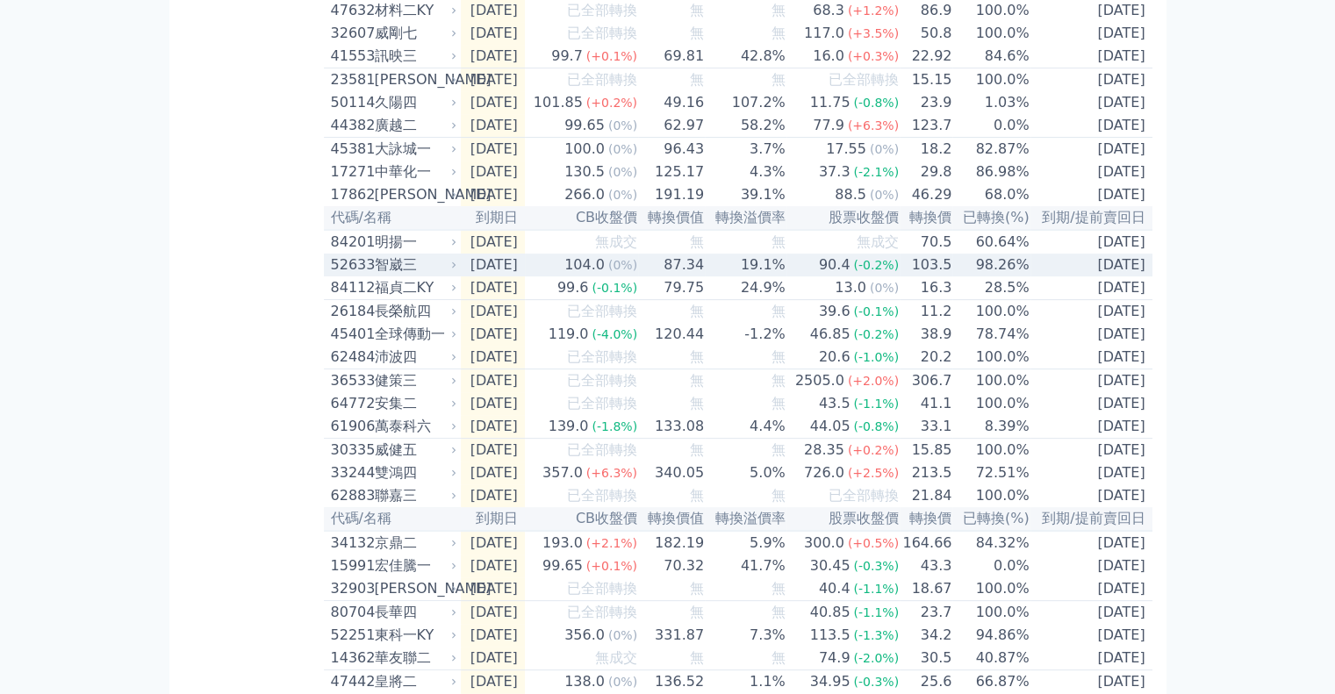
click at [377, 276] on div "智崴三" at bounding box center [414, 265] width 79 height 21
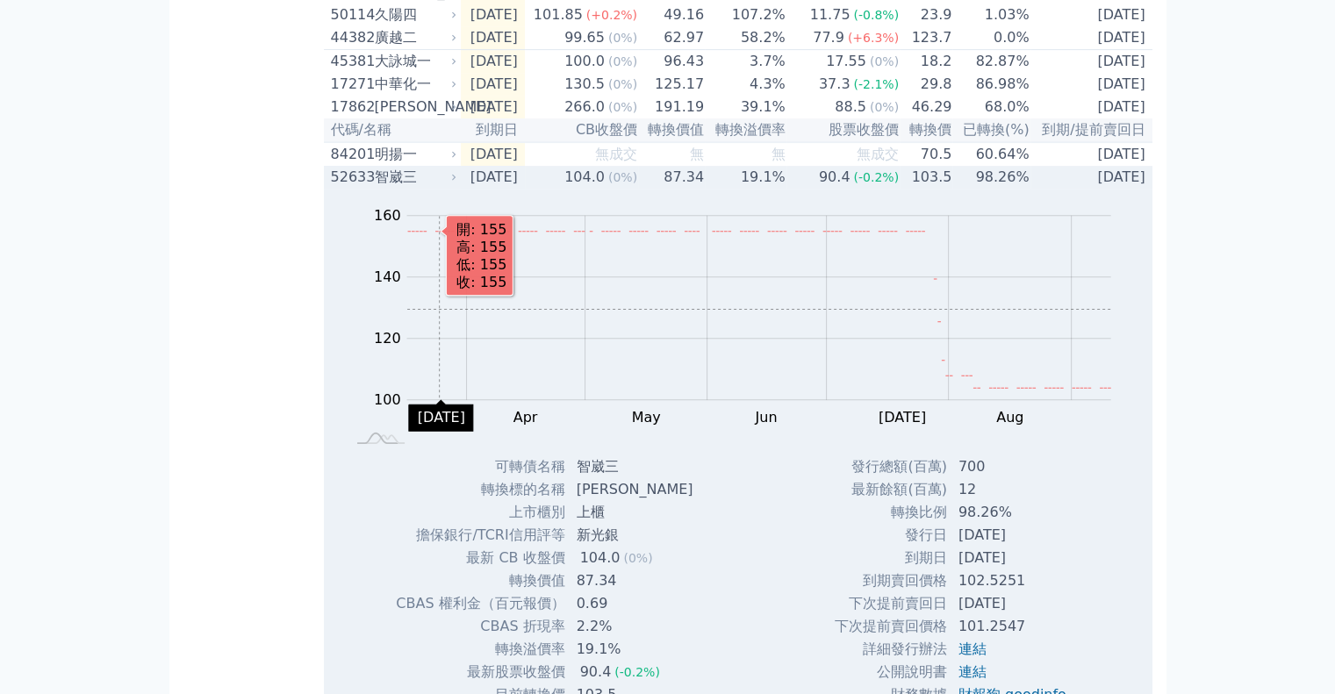
scroll to position [719, 0]
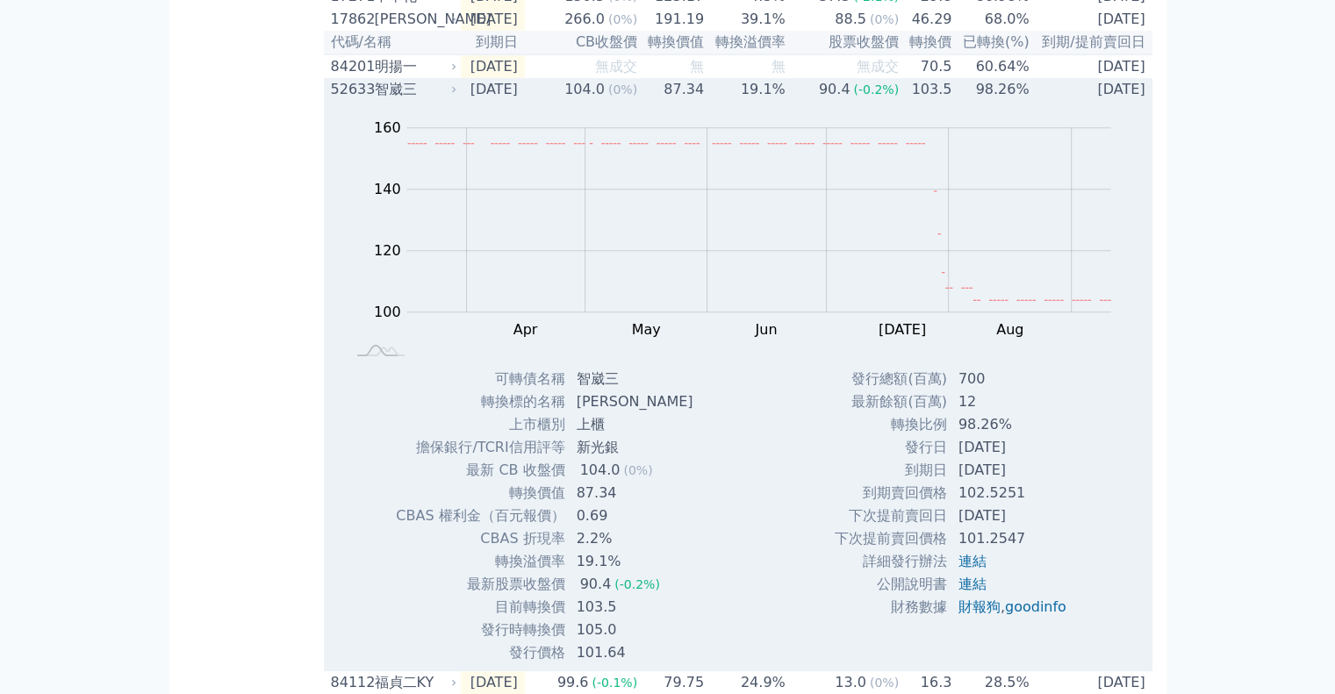
click at [441, 100] on div "智崴三" at bounding box center [414, 89] width 79 height 21
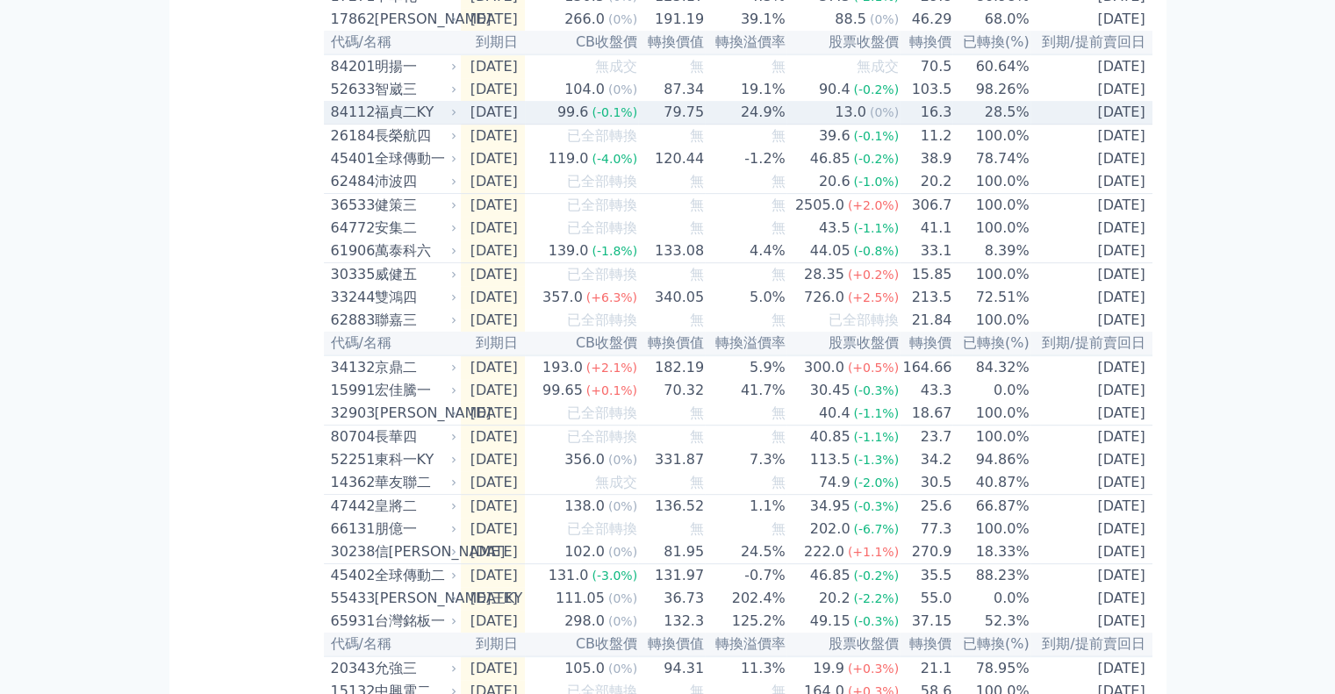
click at [426, 123] on div "福貞二KY" at bounding box center [414, 112] width 79 height 21
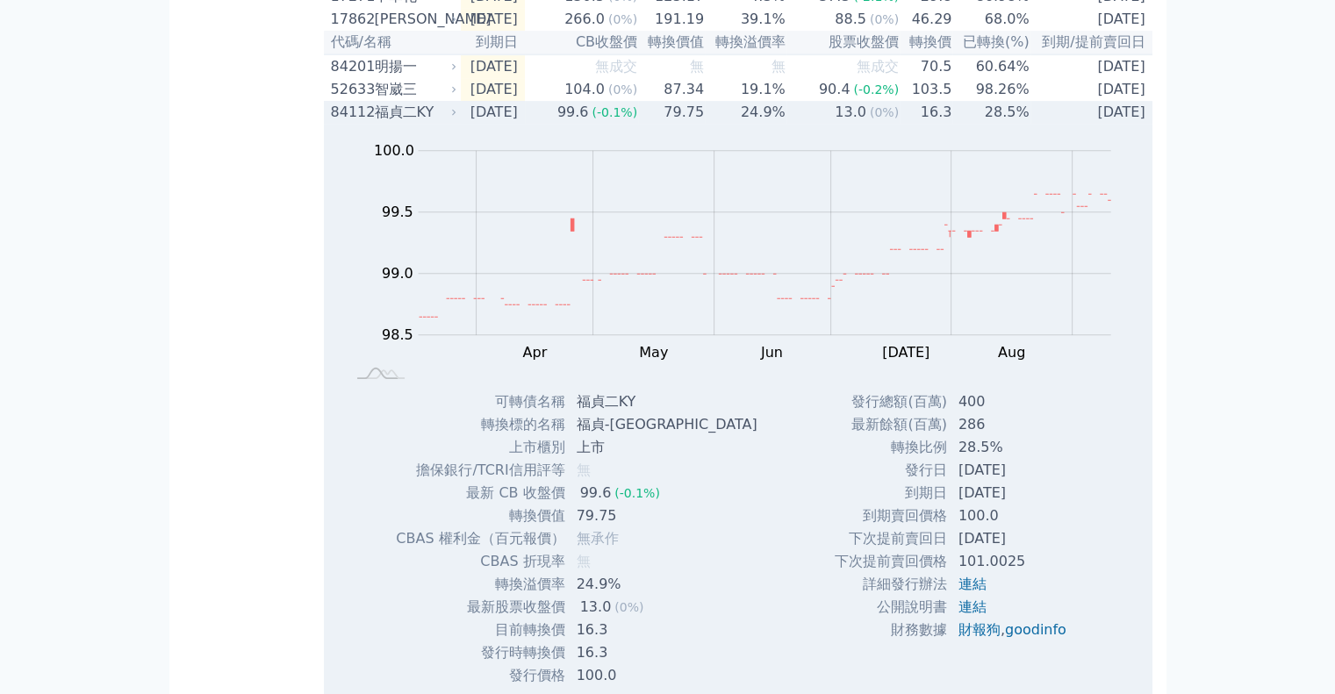
click at [417, 123] on div "福貞二KY" at bounding box center [414, 112] width 79 height 21
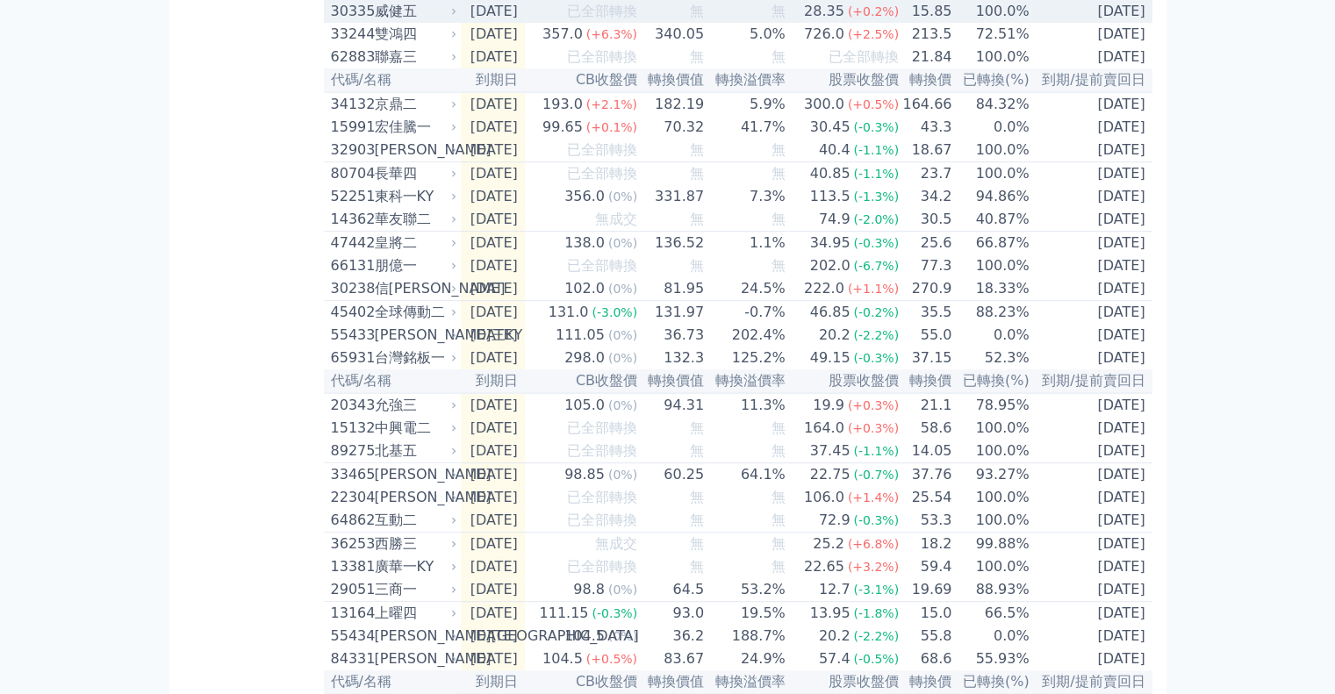
scroll to position [1070, 0]
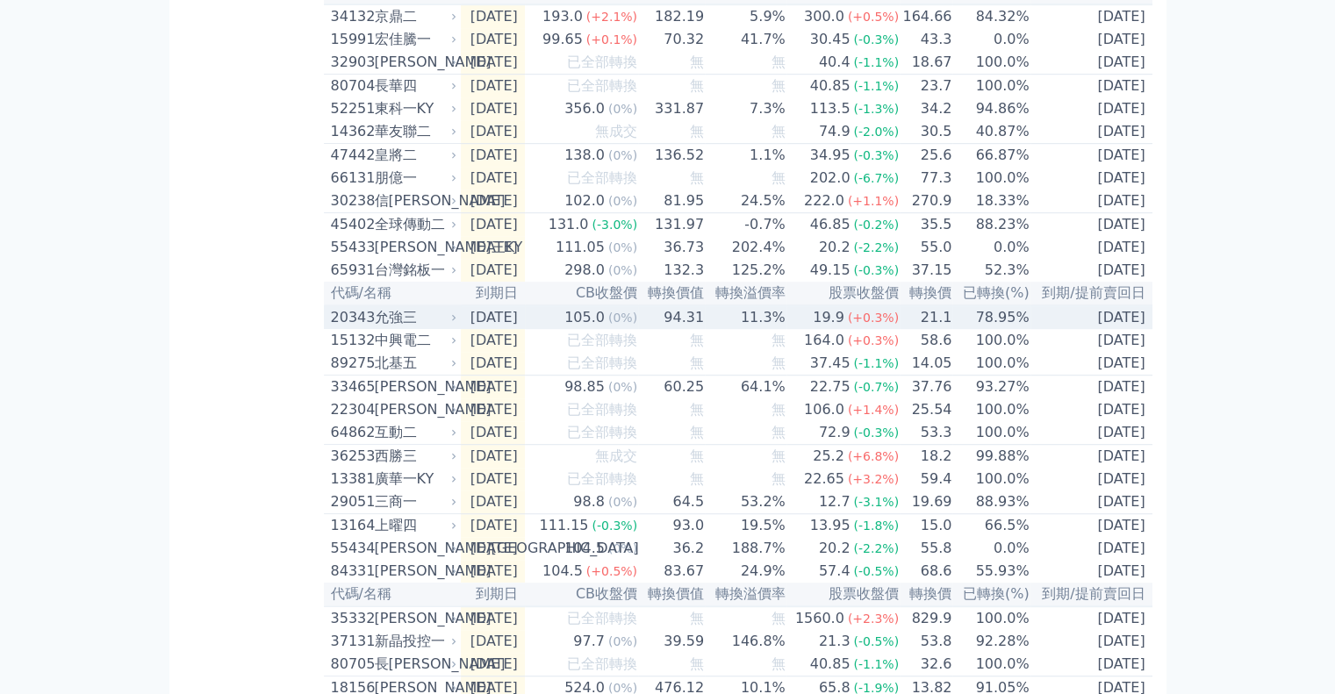
click at [434, 328] on div "允強三" at bounding box center [414, 317] width 79 height 21
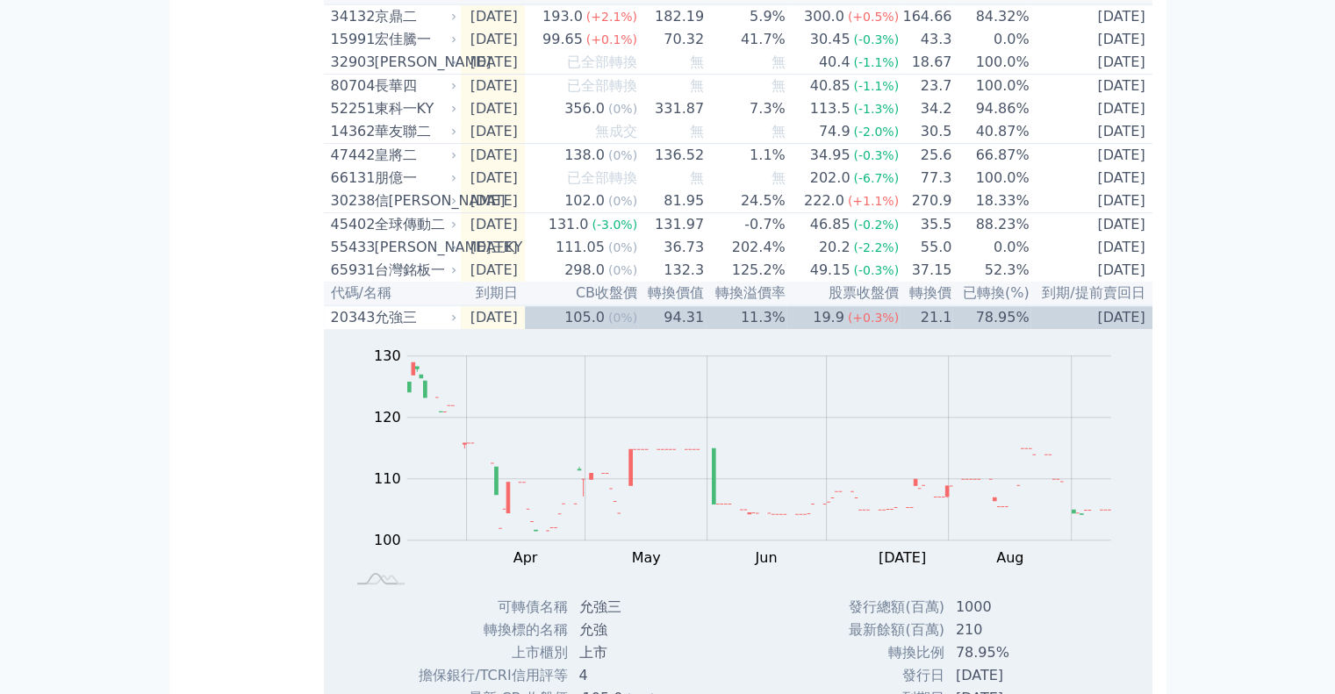
scroll to position [1158, 0]
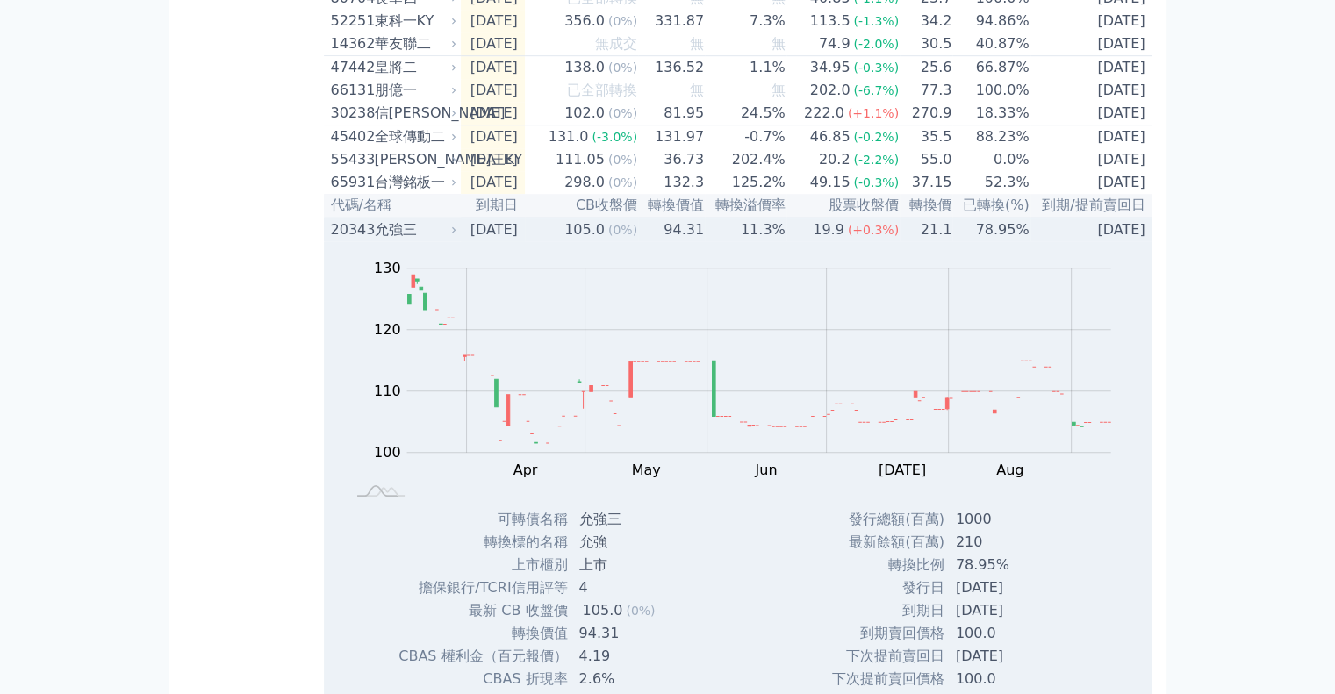
click at [432, 240] on div "允強三" at bounding box center [414, 229] width 79 height 21
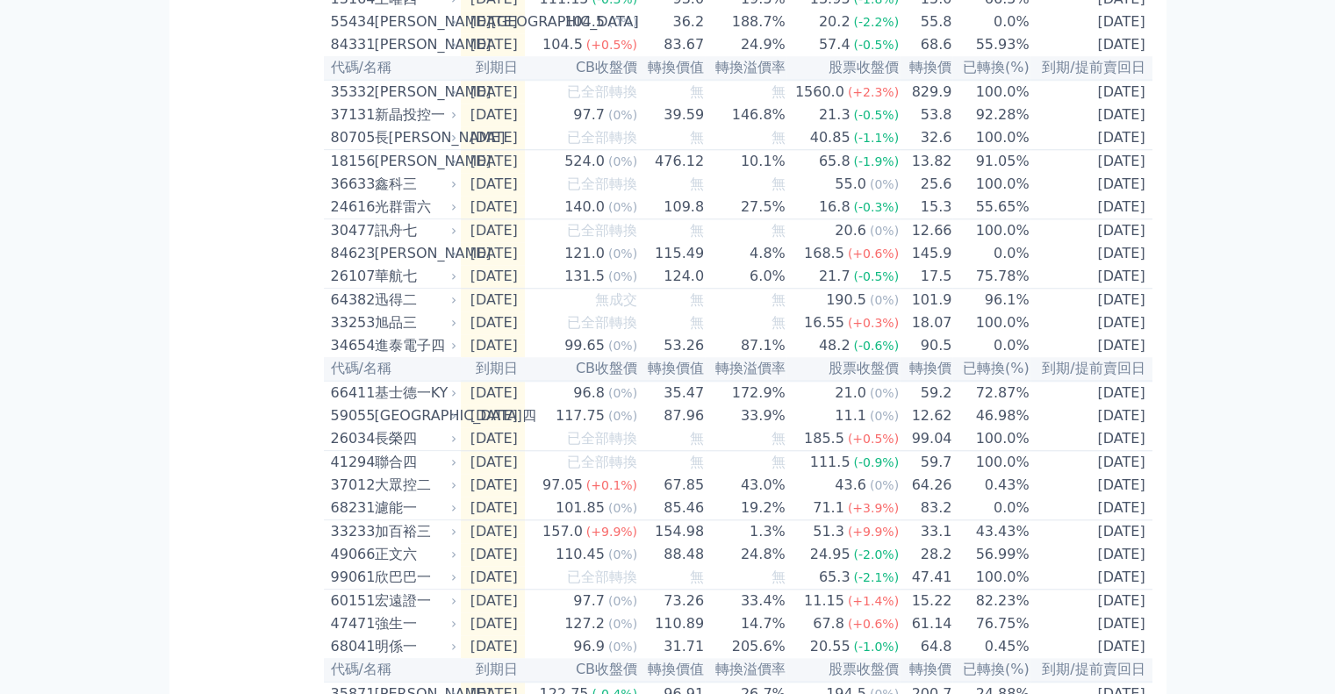
scroll to position [1772, 0]
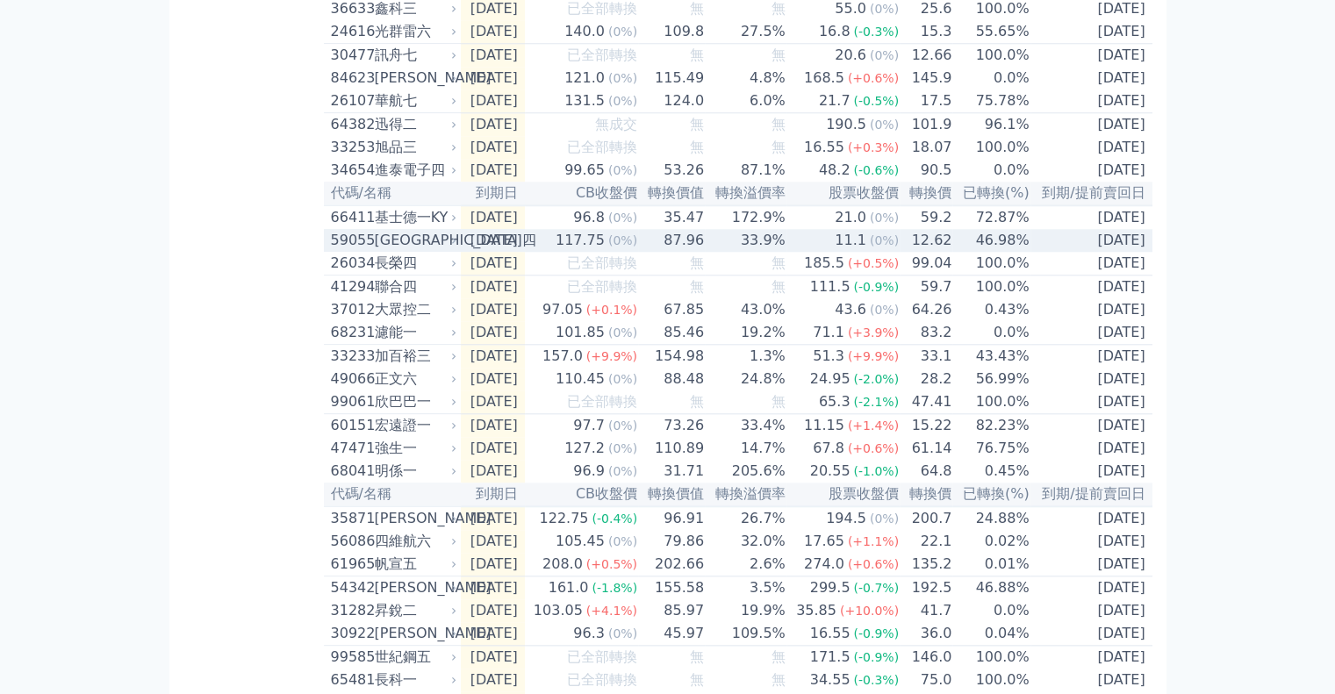
click at [407, 251] on div "[GEOGRAPHIC_DATA]四" at bounding box center [414, 240] width 79 height 21
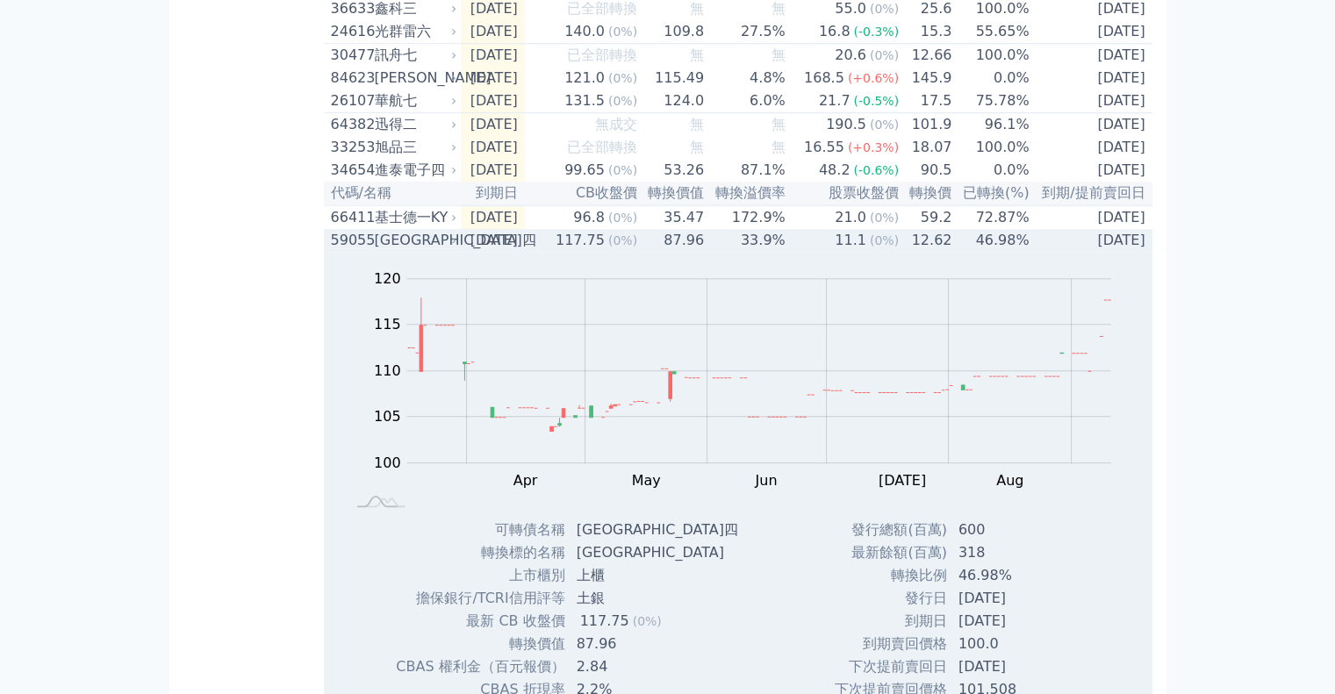
click at [410, 251] on div "[GEOGRAPHIC_DATA]四" at bounding box center [414, 240] width 79 height 21
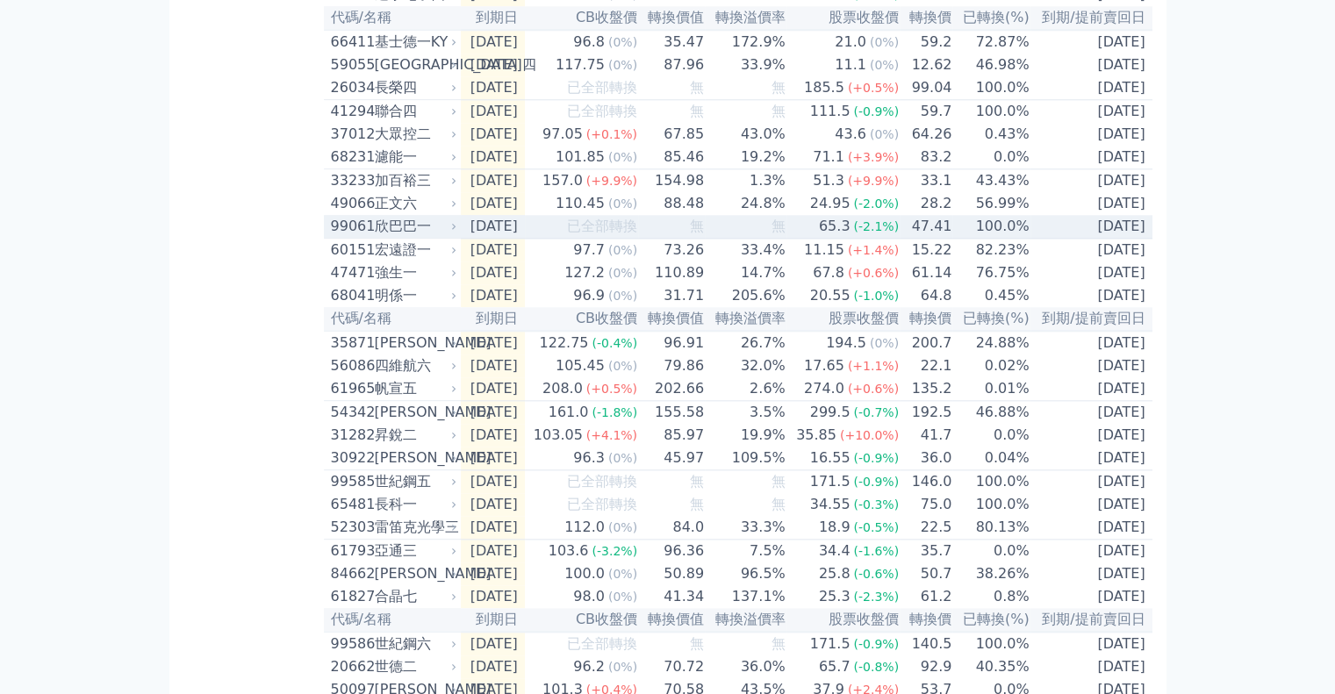
scroll to position [2035, 0]
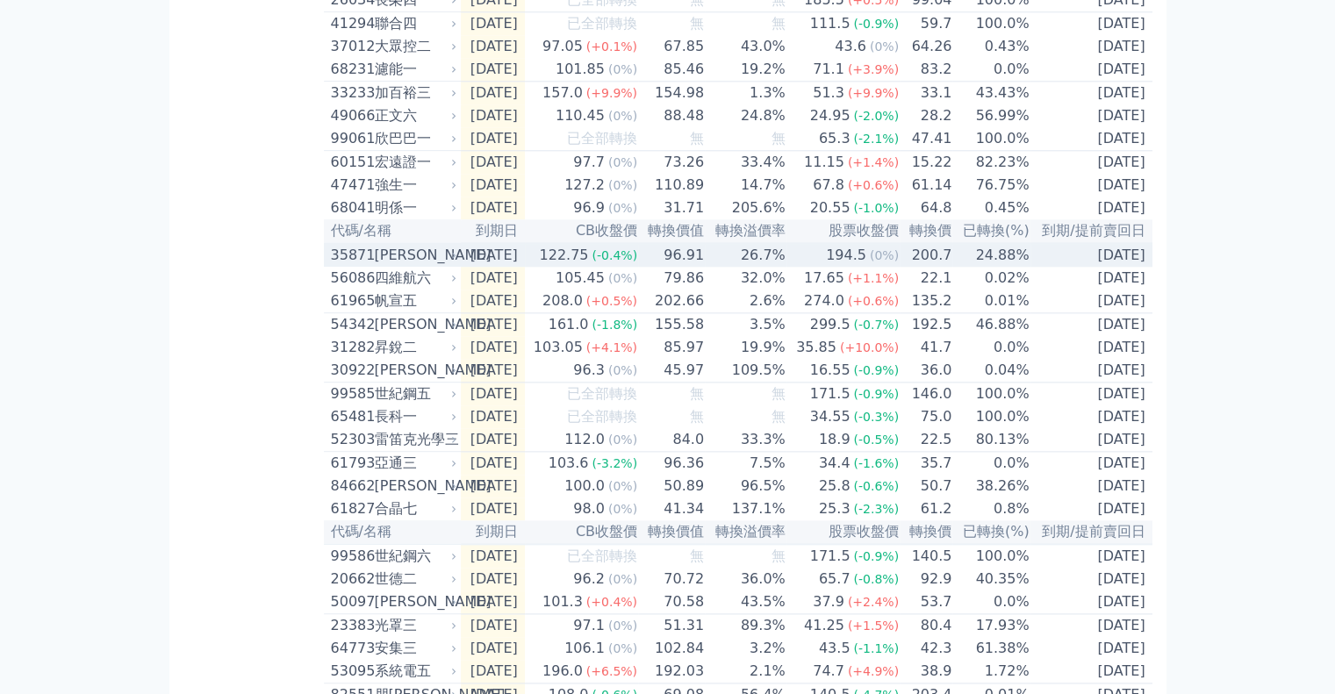
click at [434, 266] on div "[PERSON_NAME]" at bounding box center [414, 255] width 79 height 21
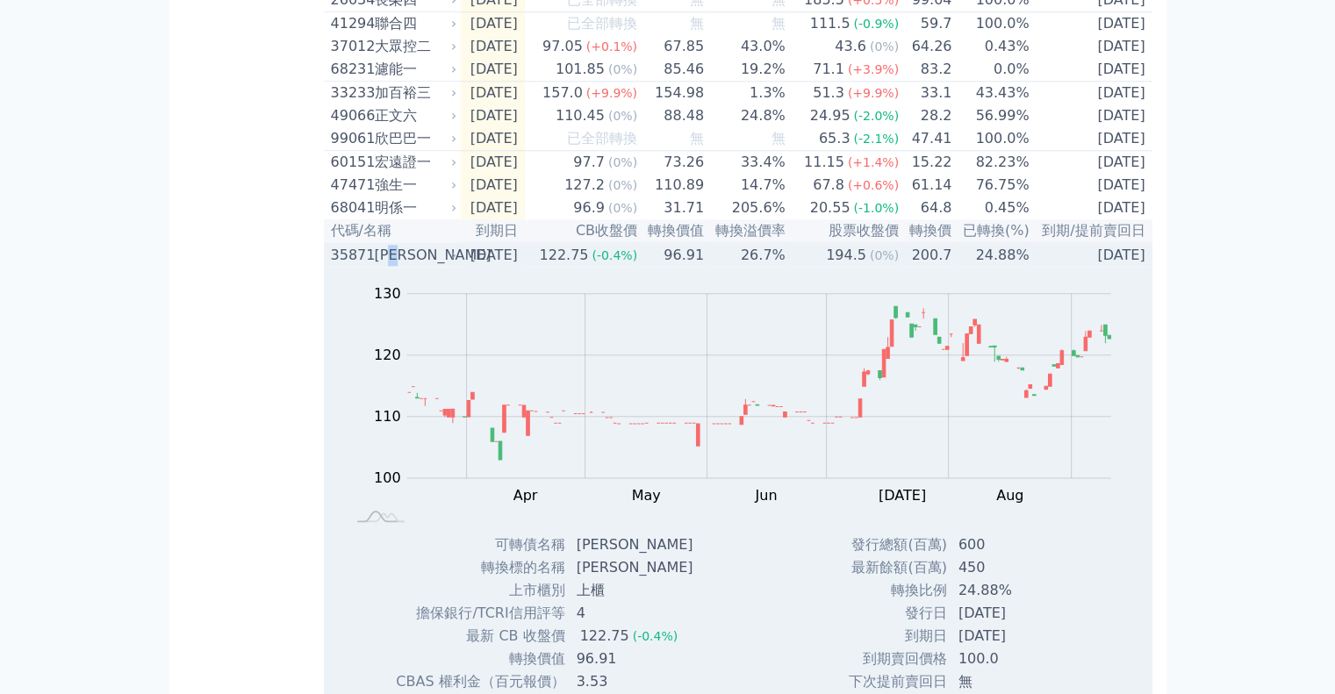
drag, startPoint x: 411, startPoint y: 410, endPoint x: 404, endPoint y: 419, distance: 11.2
click at [404, 266] on div "[PERSON_NAME]" at bounding box center [414, 255] width 79 height 21
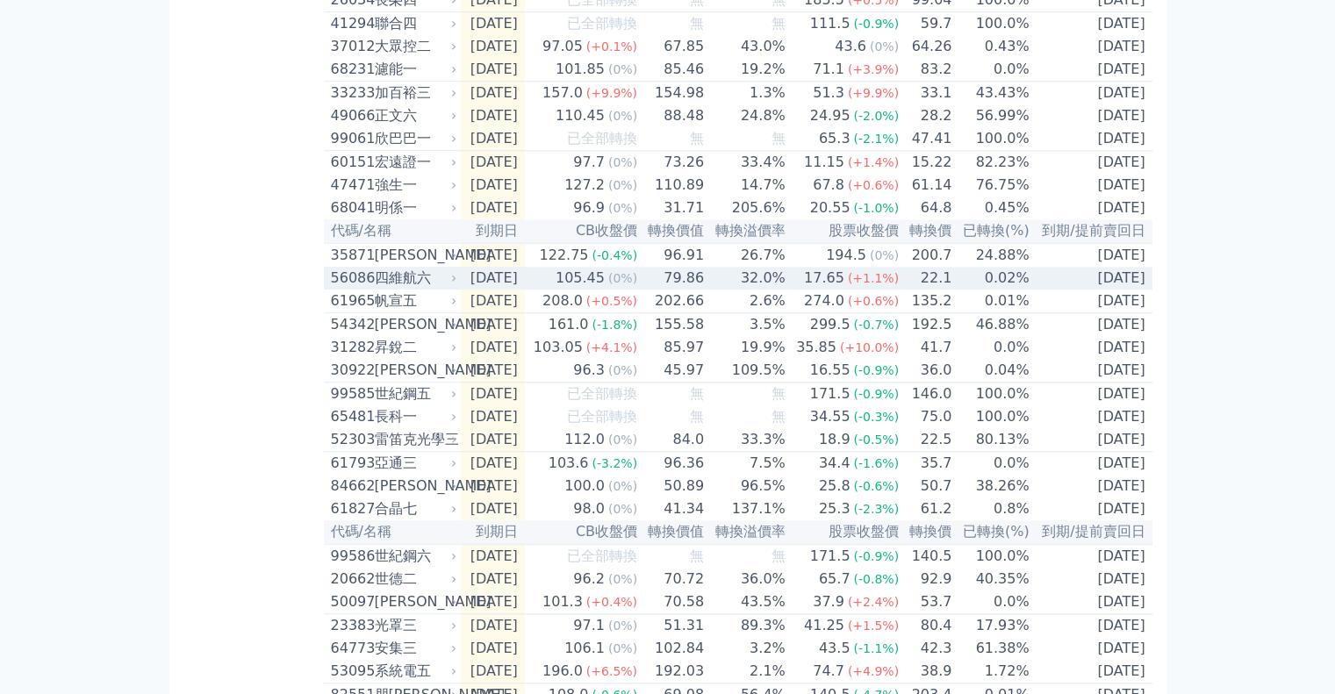
click at [337, 289] on div "56086" at bounding box center [350, 278] width 39 height 21
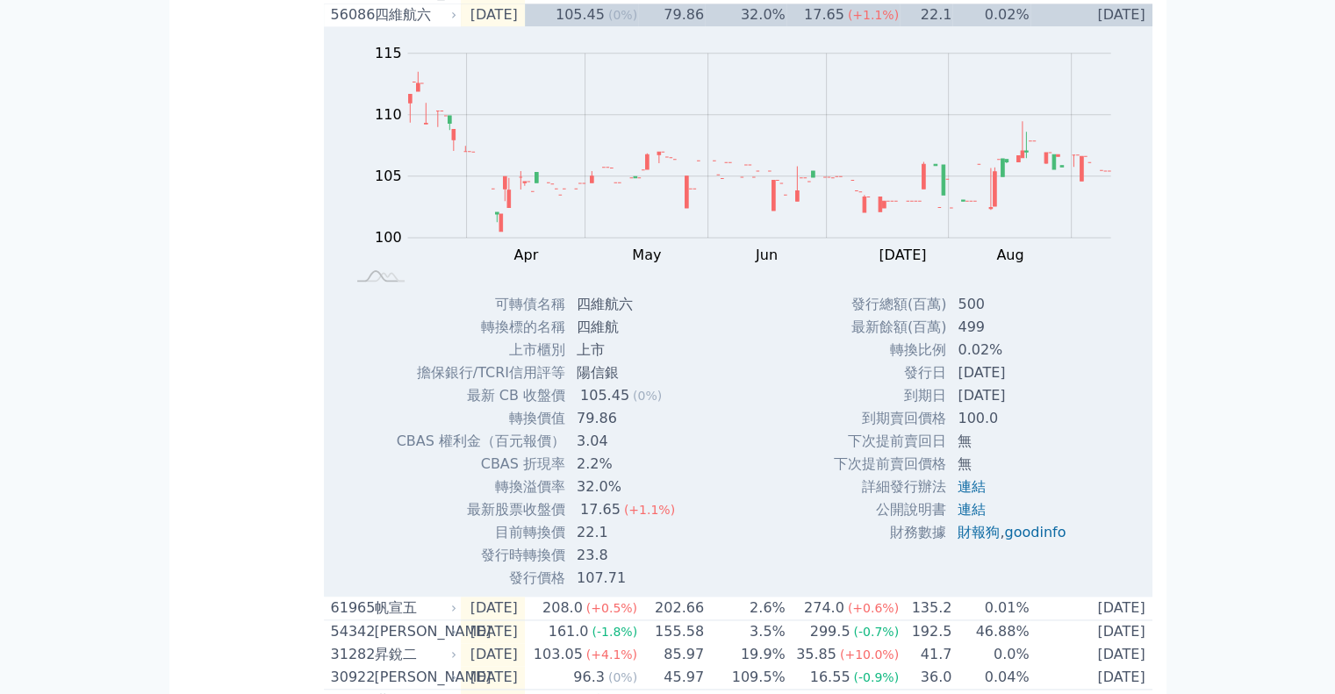
scroll to position [2211, 0]
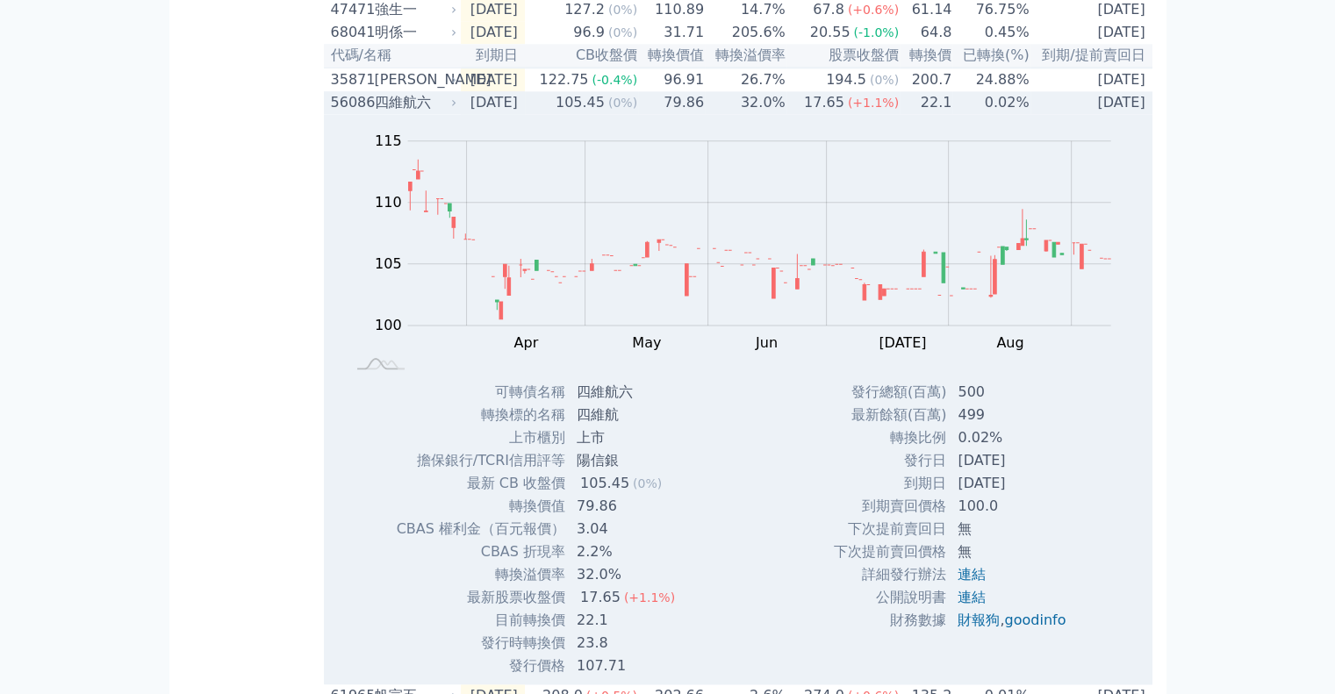
click at [370, 113] on div "56086 四維航六" at bounding box center [390, 102] width 118 height 21
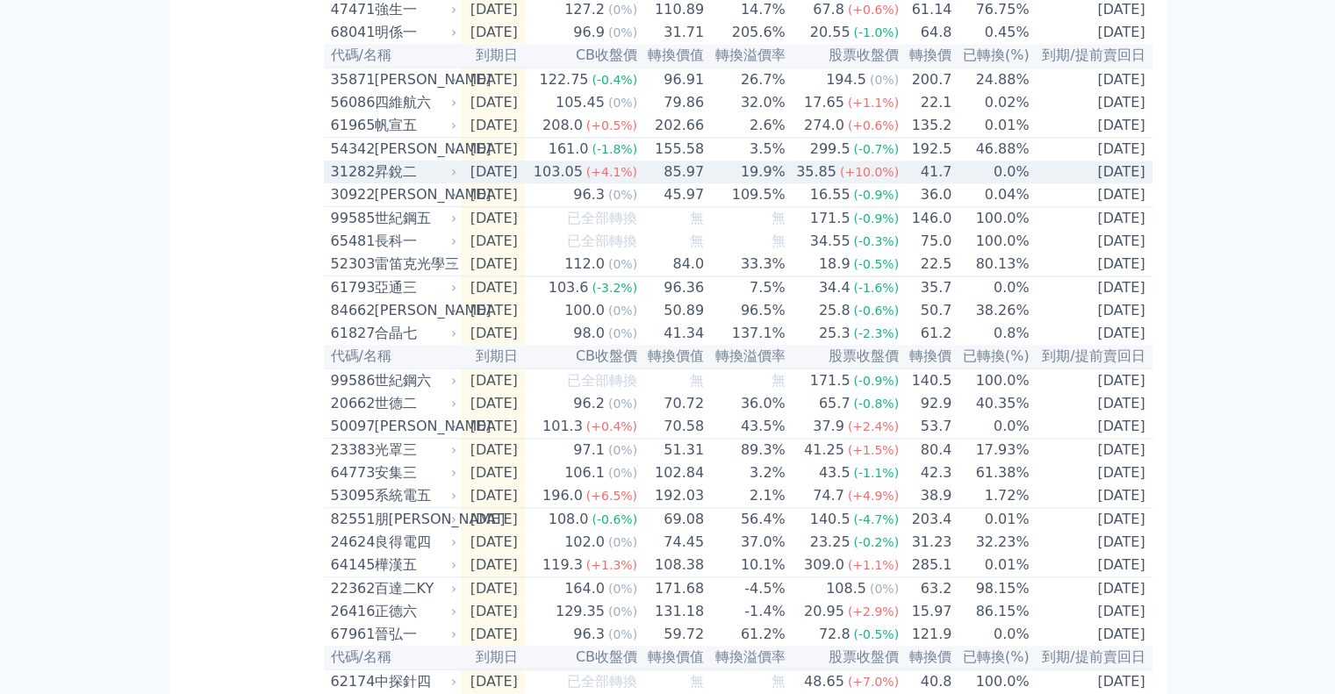
click at [428, 183] on div "昇銳二" at bounding box center [414, 172] width 79 height 21
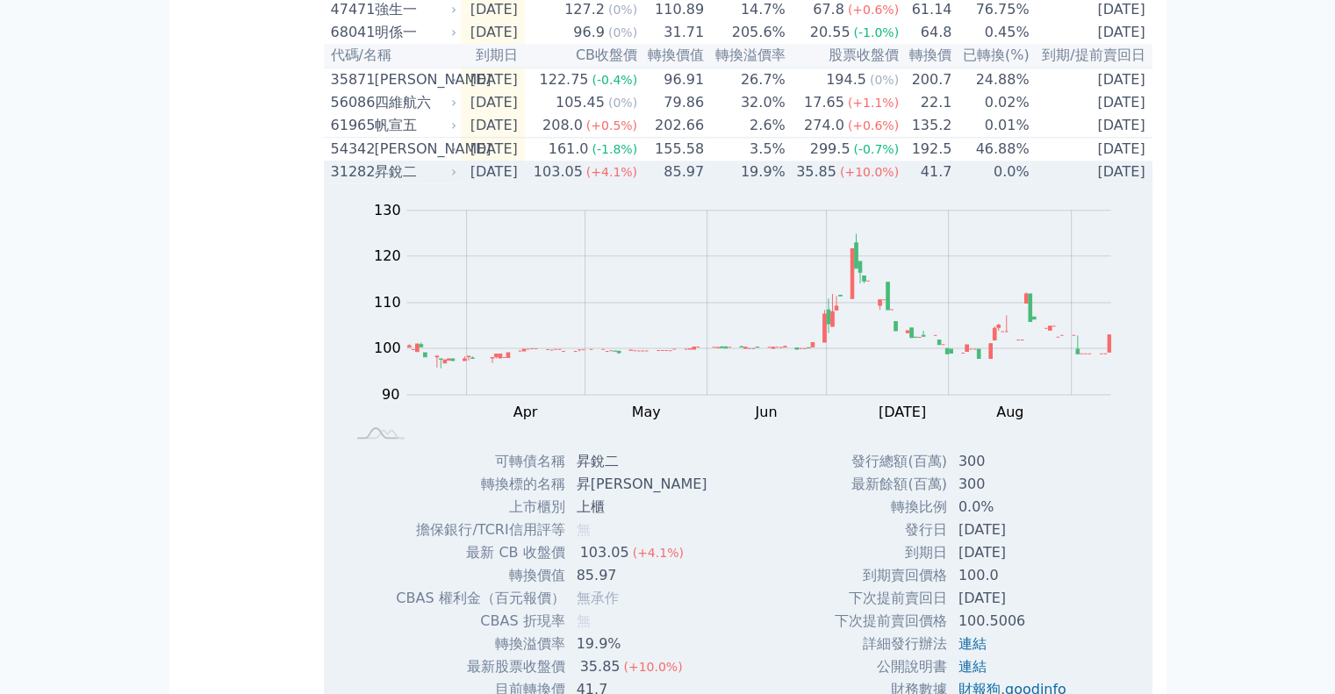
click at [420, 183] on div "昇銳二" at bounding box center [414, 172] width 79 height 21
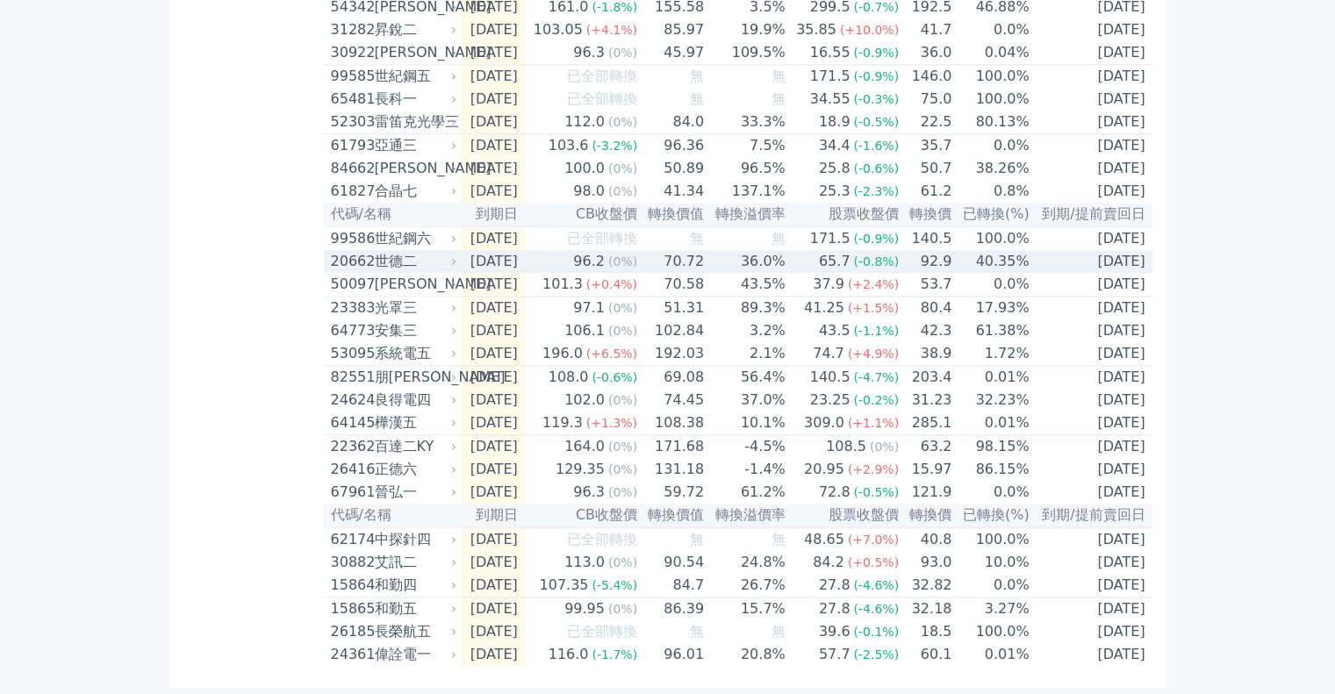
scroll to position [2562, 0]
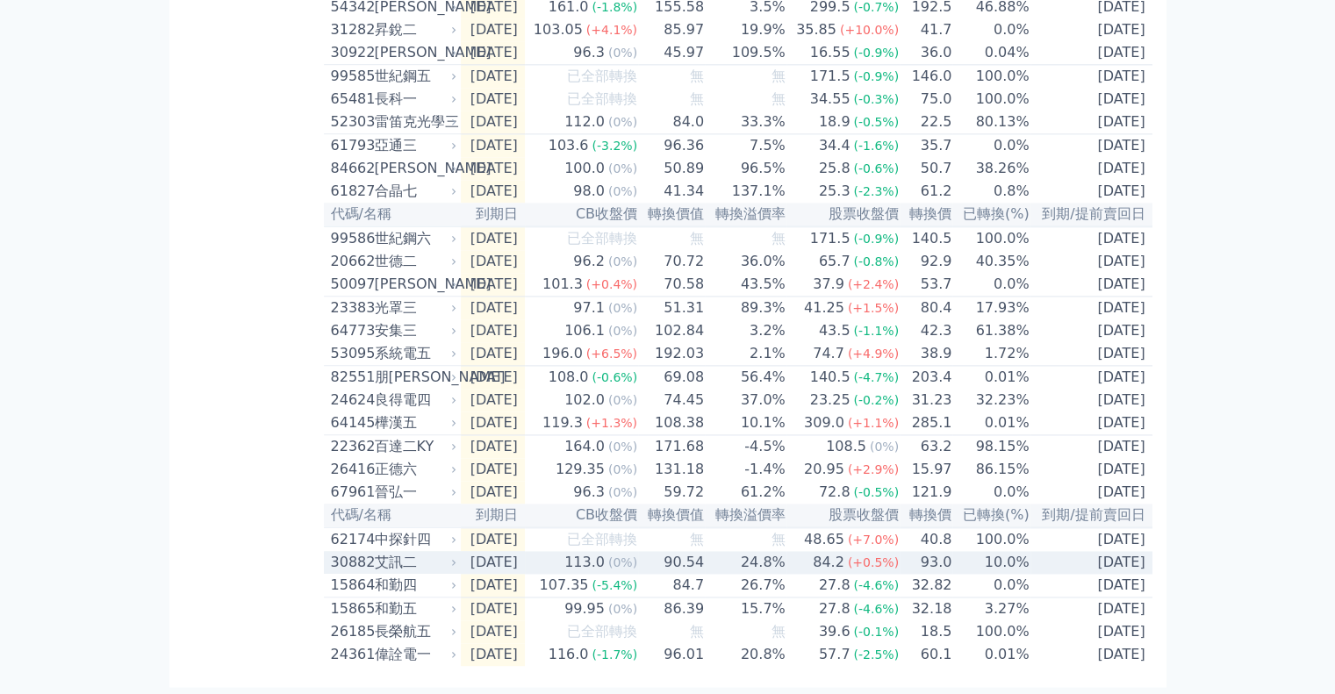
click at [432, 557] on div "艾訊二" at bounding box center [414, 562] width 79 height 21
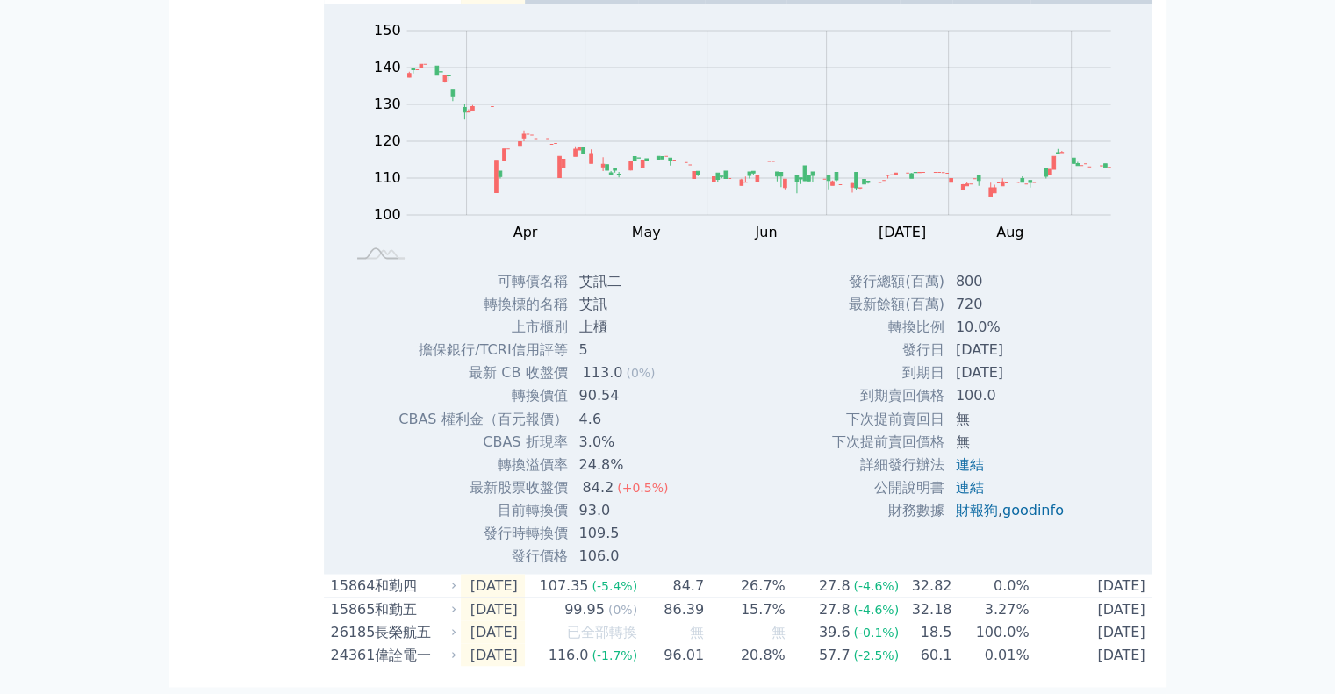
scroll to position [2825, 0]
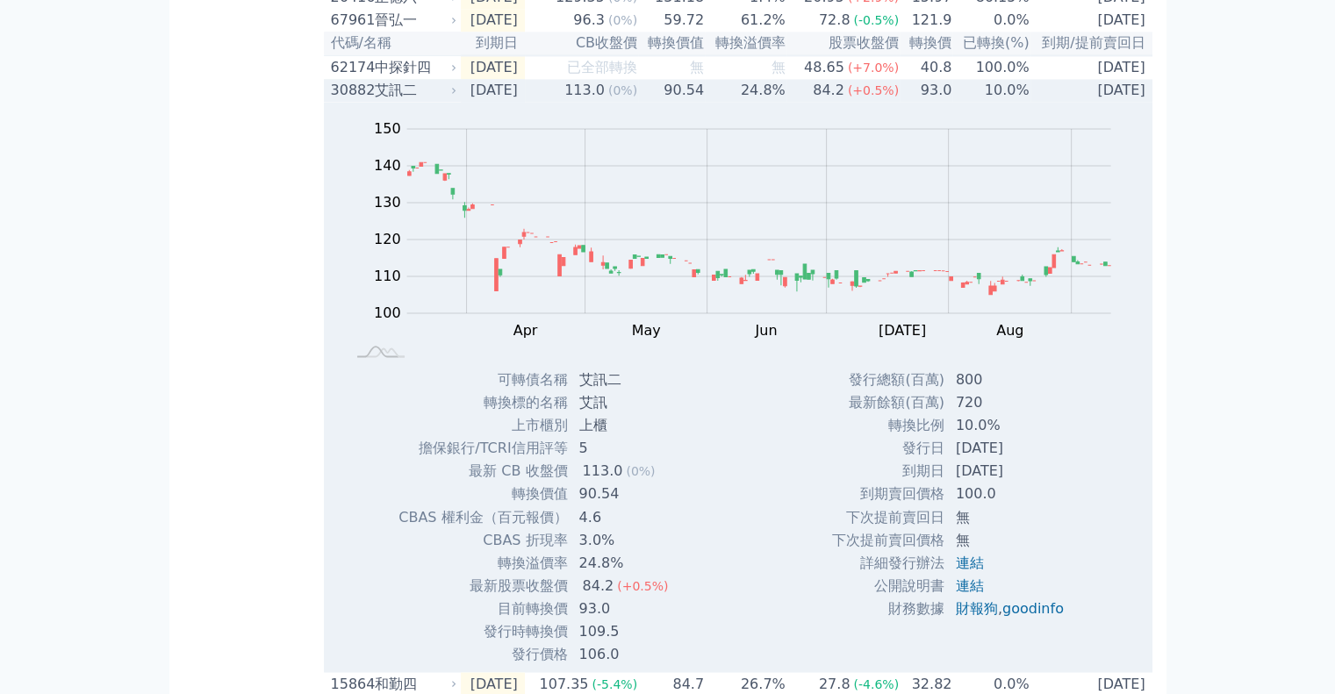
click at [412, 101] on div "艾訊二" at bounding box center [414, 90] width 79 height 21
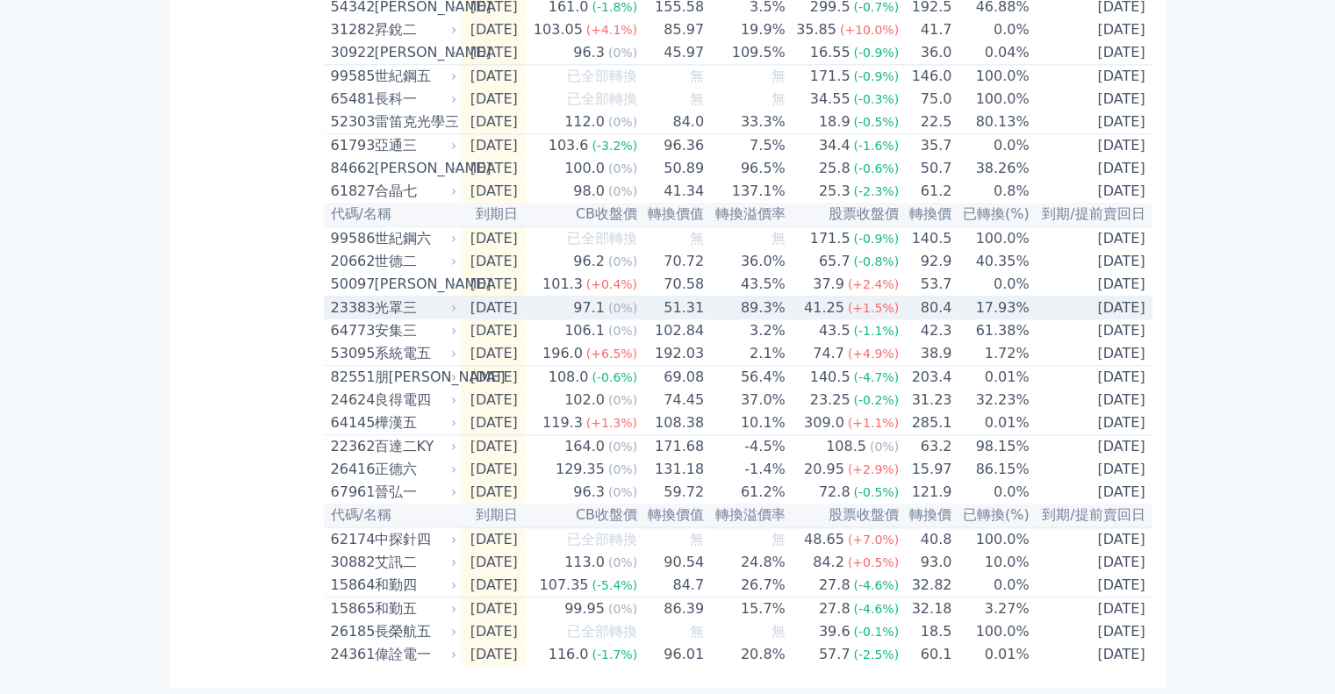
scroll to position [2562, 0]
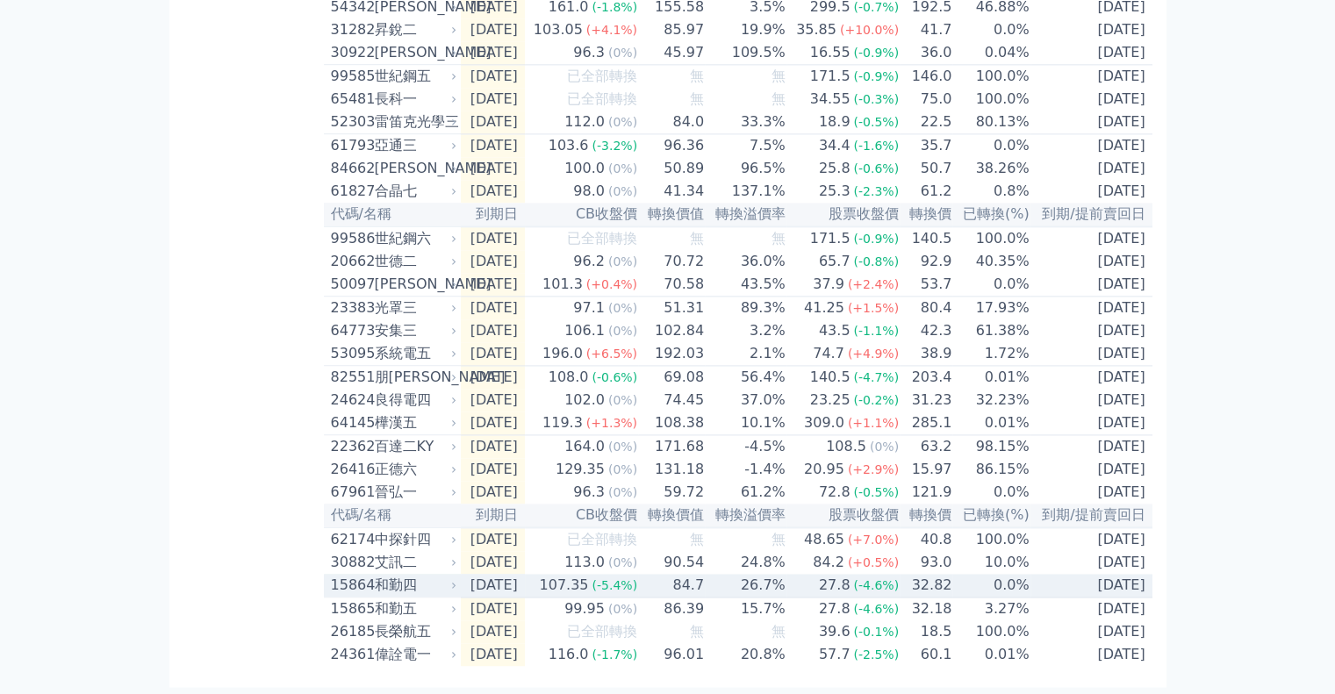
click at [390, 578] on div "和勤四" at bounding box center [414, 585] width 79 height 21
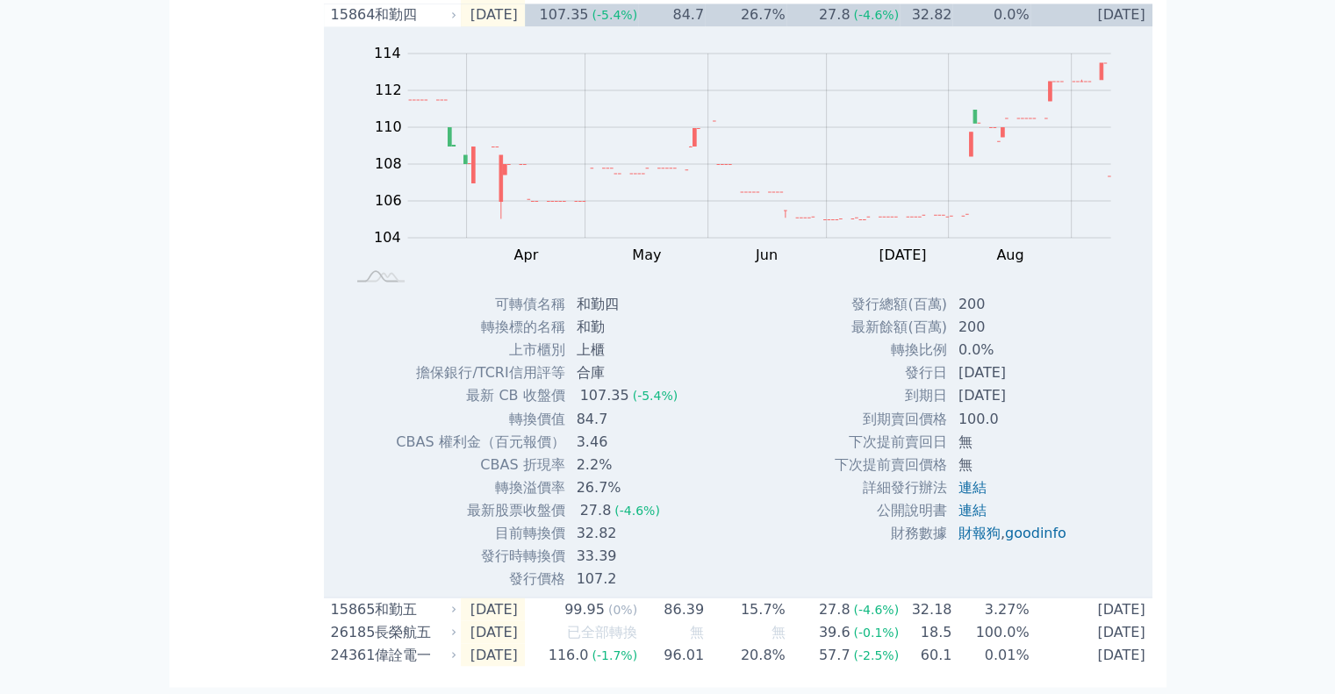
scroll to position [2913, 0]
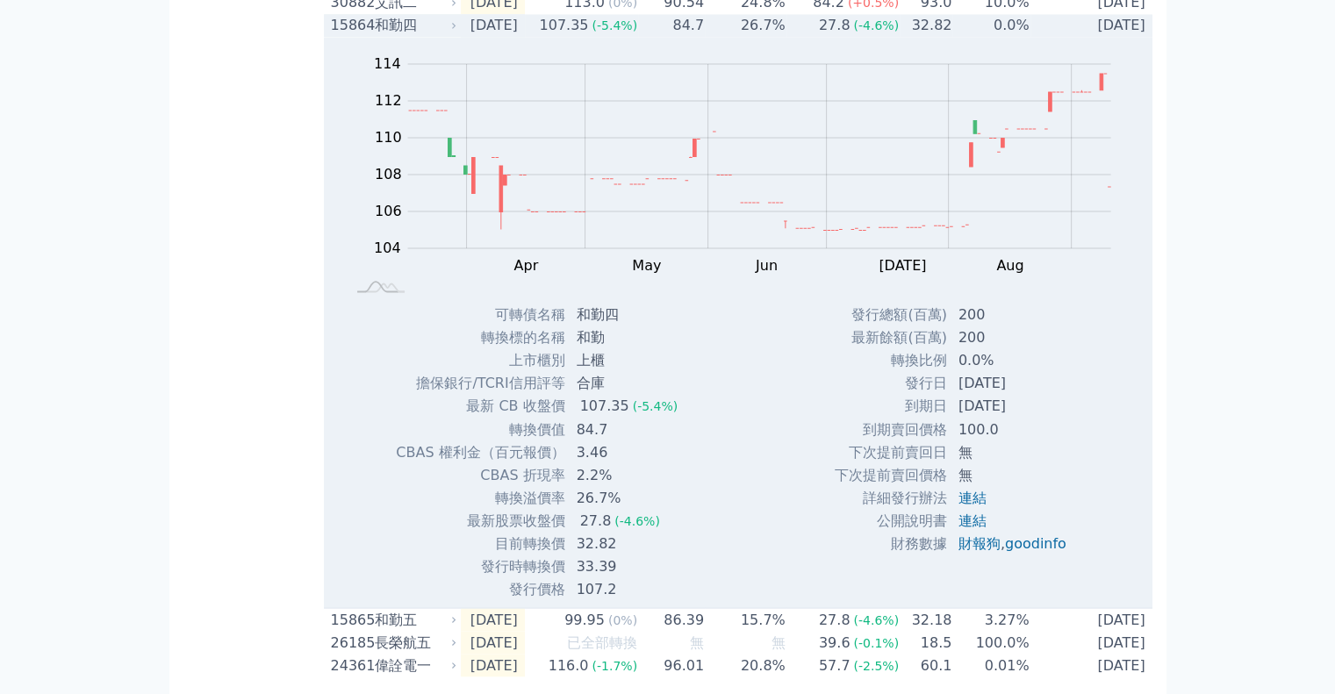
click at [406, 36] on div "和勤四" at bounding box center [414, 25] width 79 height 21
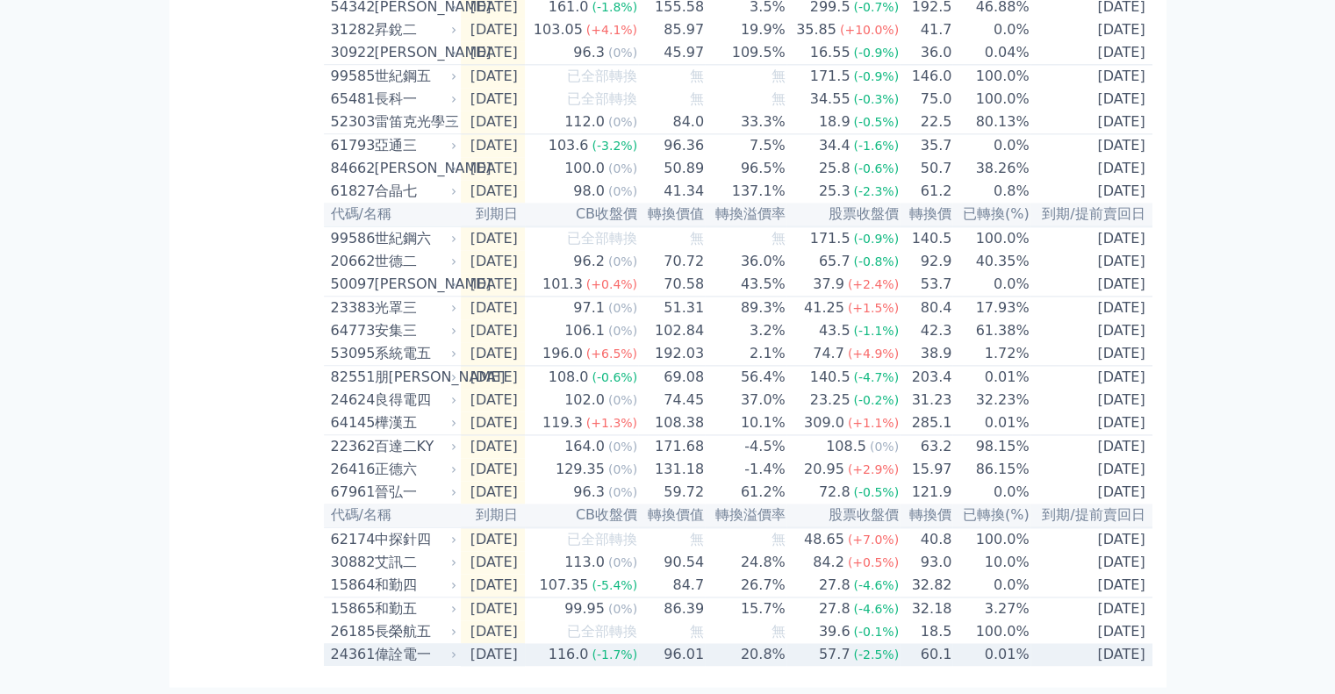
click at [393, 663] on div "偉詮電一" at bounding box center [414, 654] width 79 height 21
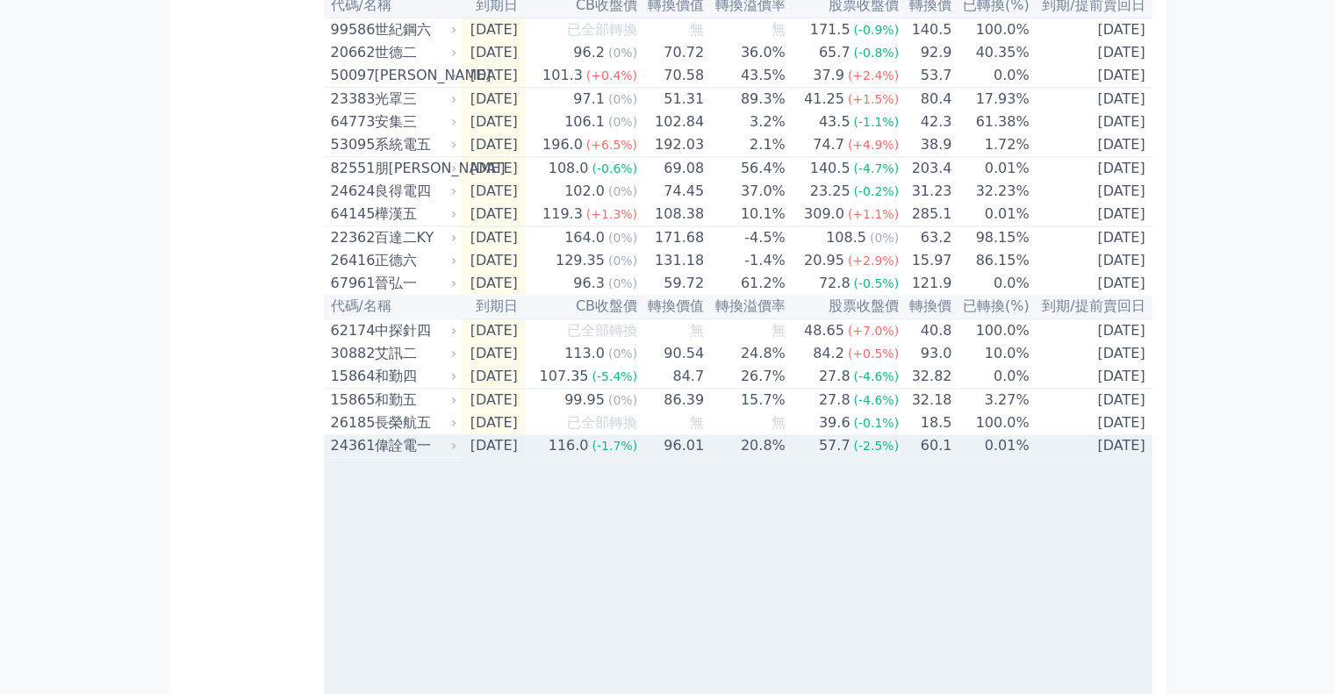
scroll to position [2913, 0]
